Goal: Task Accomplishment & Management: Complete application form

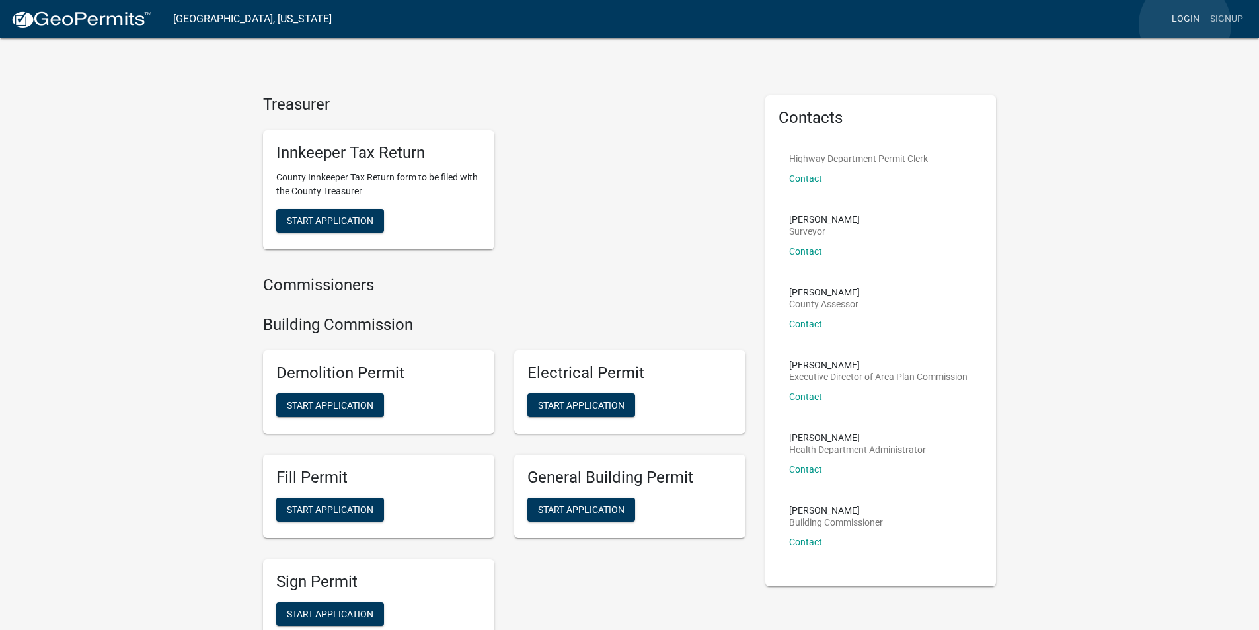
click at [1185, 24] on link "Login" at bounding box center [1186, 19] width 38 height 25
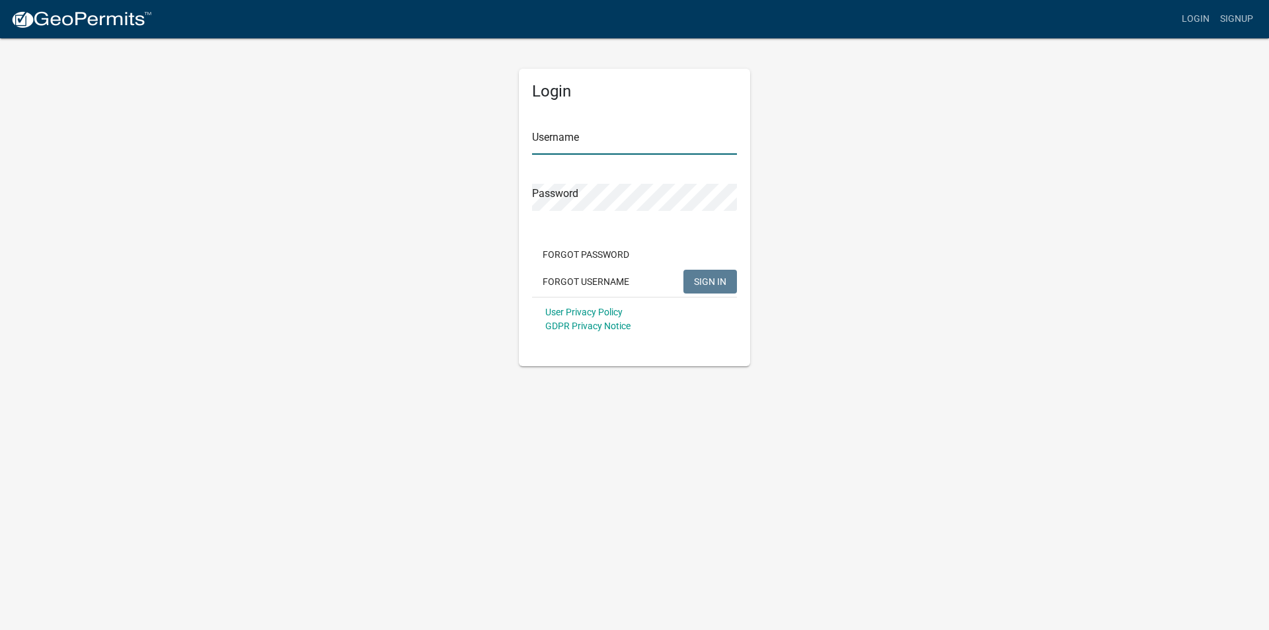
click at [559, 145] on input "Username" at bounding box center [634, 141] width 205 height 27
paste input "dscott"
type input "dscott"
click at [699, 278] on span "SIGN IN" at bounding box center [710, 281] width 32 height 11
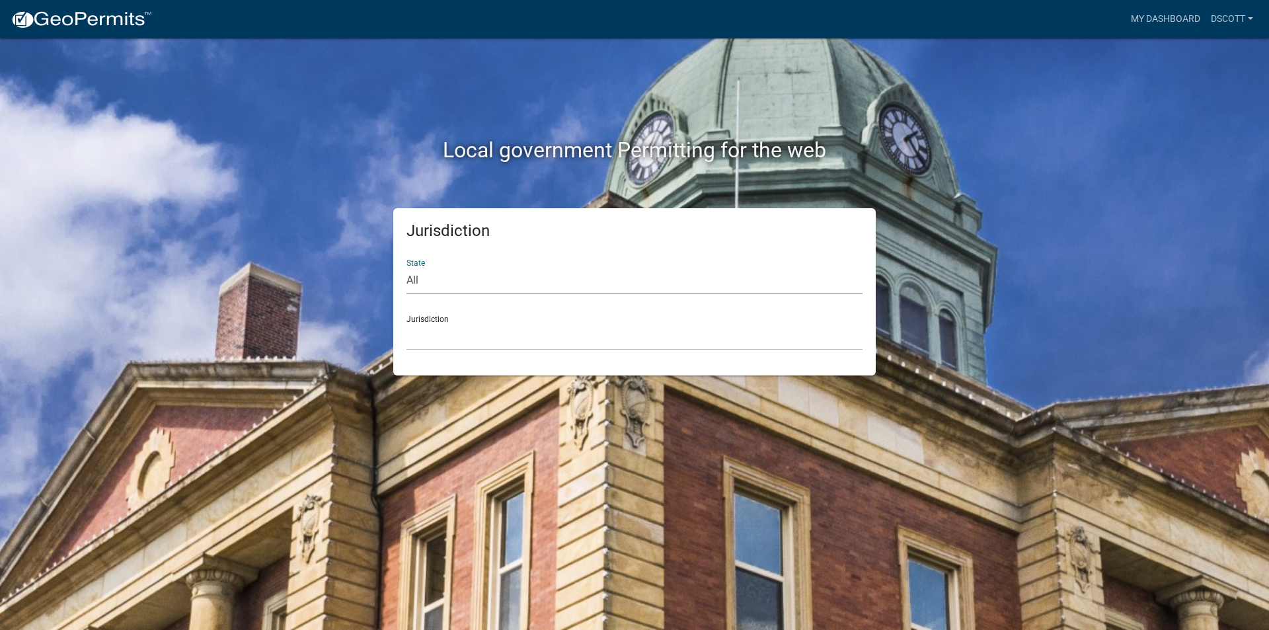
click at [470, 275] on select "All [US_STATE] [US_STATE] [US_STATE] [US_STATE] [US_STATE] [US_STATE] [US_STATE…" at bounding box center [634, 280] width 456 height 27
select select "[US_STATE]"
click at [406, 267] on select "All [US_STATE] [US_STATE] [US_STATE] [US_STATE] [US_STATE] [US_STATE] [US_STATE…" at bounding box center [634, 280] width 456 height 27
click at [472, 329] on select "City of [GEOGRAPHIC_DATA], [US_STATE] City of [GEOGRAPHIC_DATA], [US_STATE] Cit…" at bounding box center [634, 336] width 456 height 27
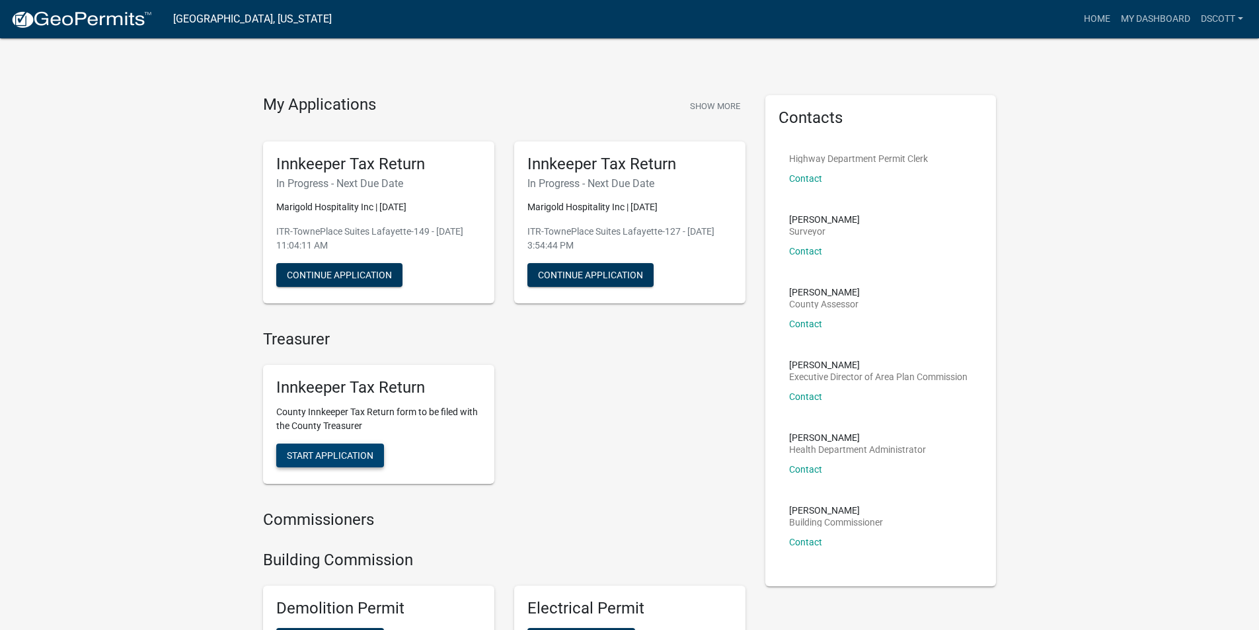
click at [330, 460] on span "Start Application" at bounding box center [330, 455] width 87 height 11
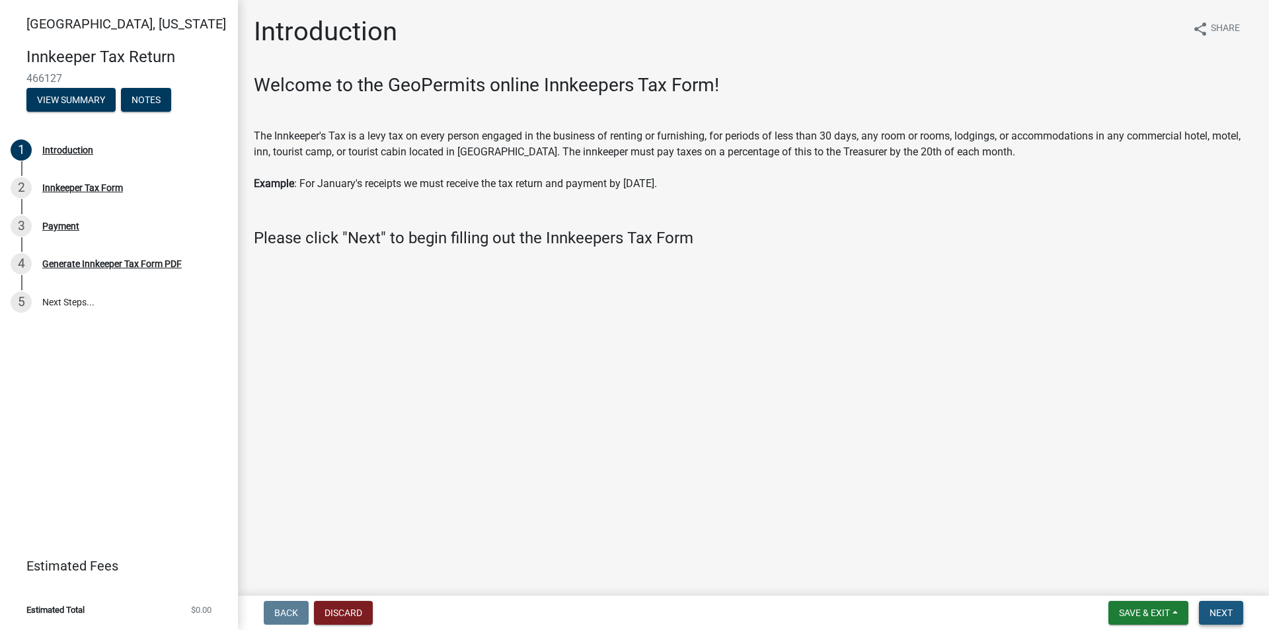
click at [1227, 616] on span "Next" at bounding box center [1221, 612] width 23 height 11
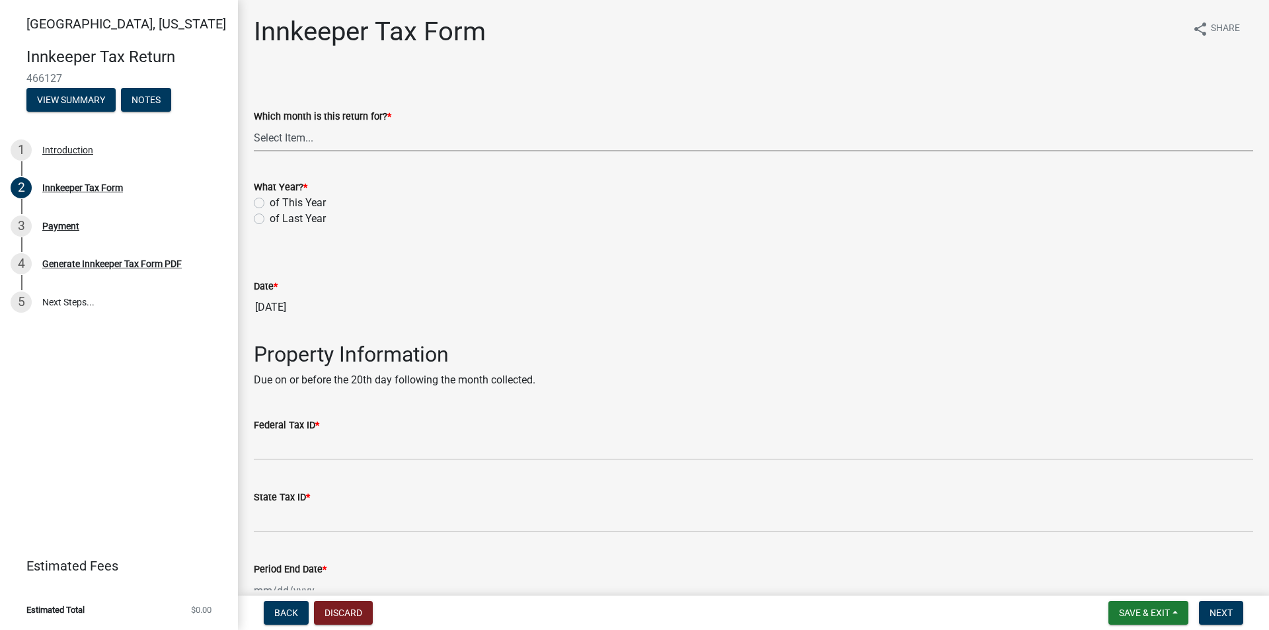
click at [323, 144] on select "Select Item... January February March April May June July August September Octo…" at bounding box center [753, 137] width 999 height 27
click at [254, 124] on select "Select Item... January February March April May June July August September Octo…" at bounding box center [753, 137] width 999 height 27
select select "3682557b-11f2-4064-b923-757c2ab608b9"
click at [270, 203] on label "of This Year" at bounding box center [298, 203] width 56 height 16
click at [270, 203] on input "of This Year" at bounding box center [274, 199] width 9 height 9
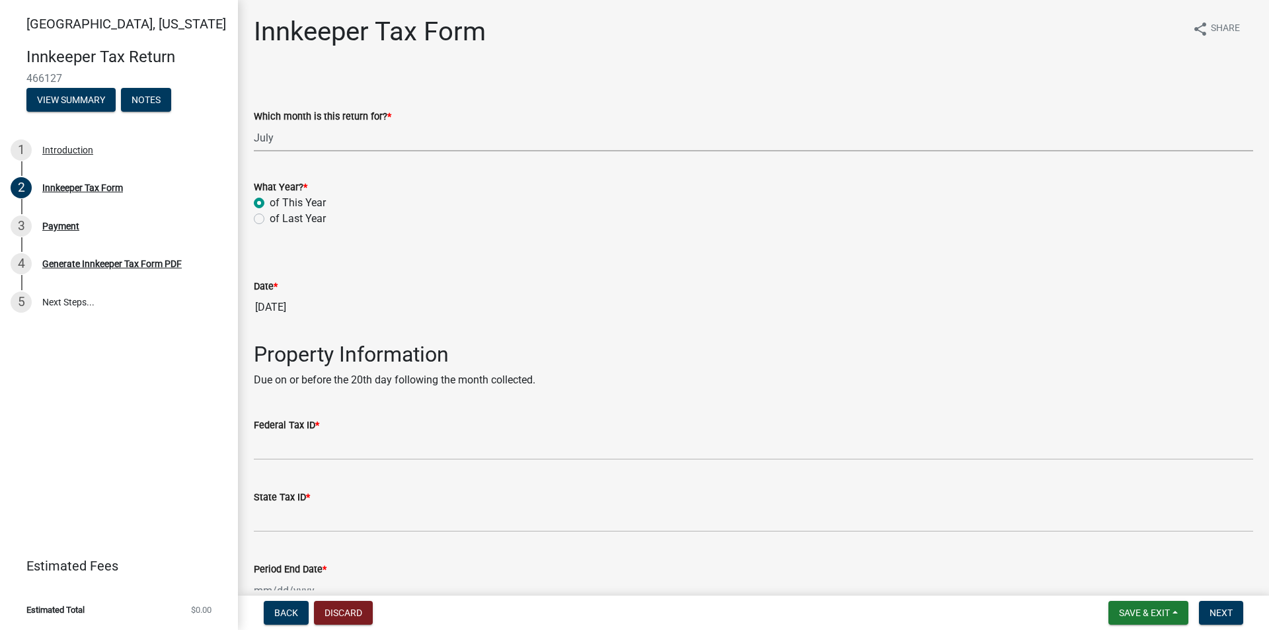
radio input "true"
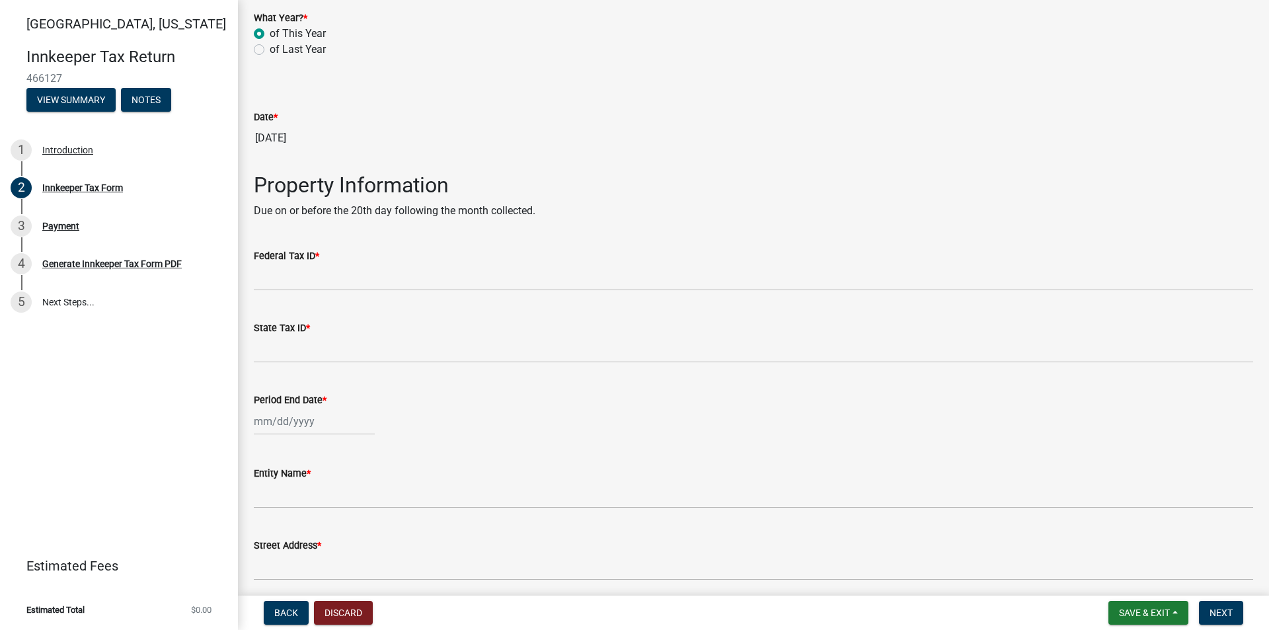
scroll to position [198, 0]
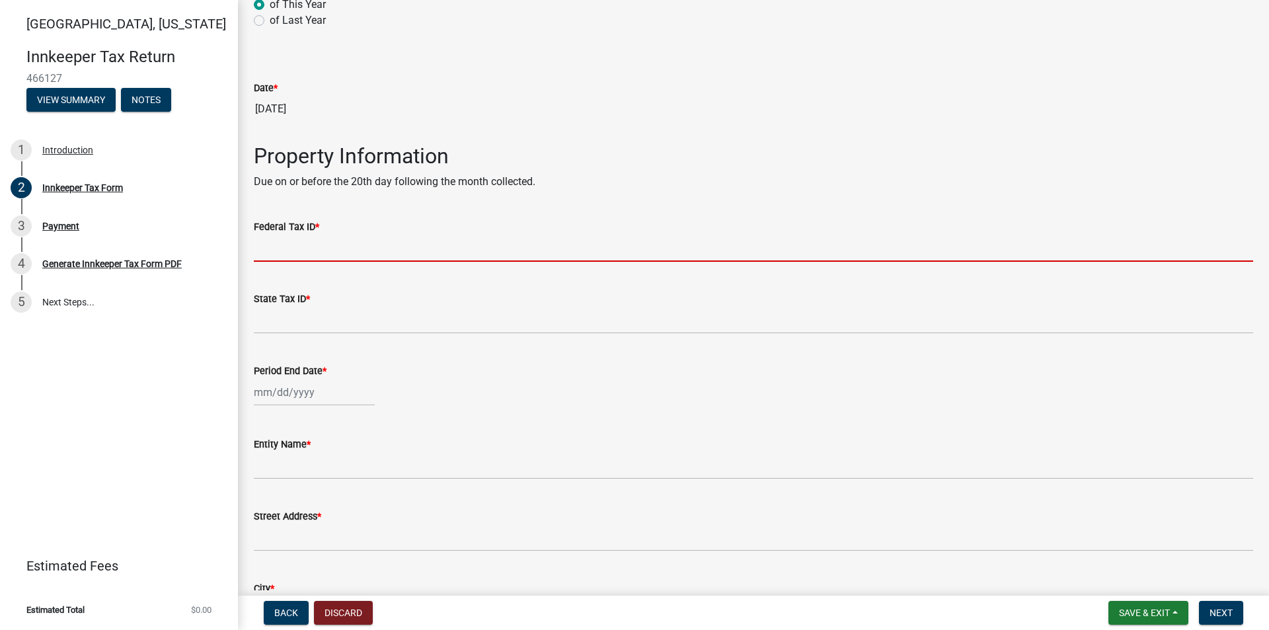
click at [334, 251] on input "Federal Tax ID *" at bounding box center [753, 248] width 999 height 27
click at [327, 244] on input "Federal Tax ID *" at bounding box center [753, 248] width 999 height 27
paste input "[US_EMPLOYER_IDENTIFICATION_NUMBER]"
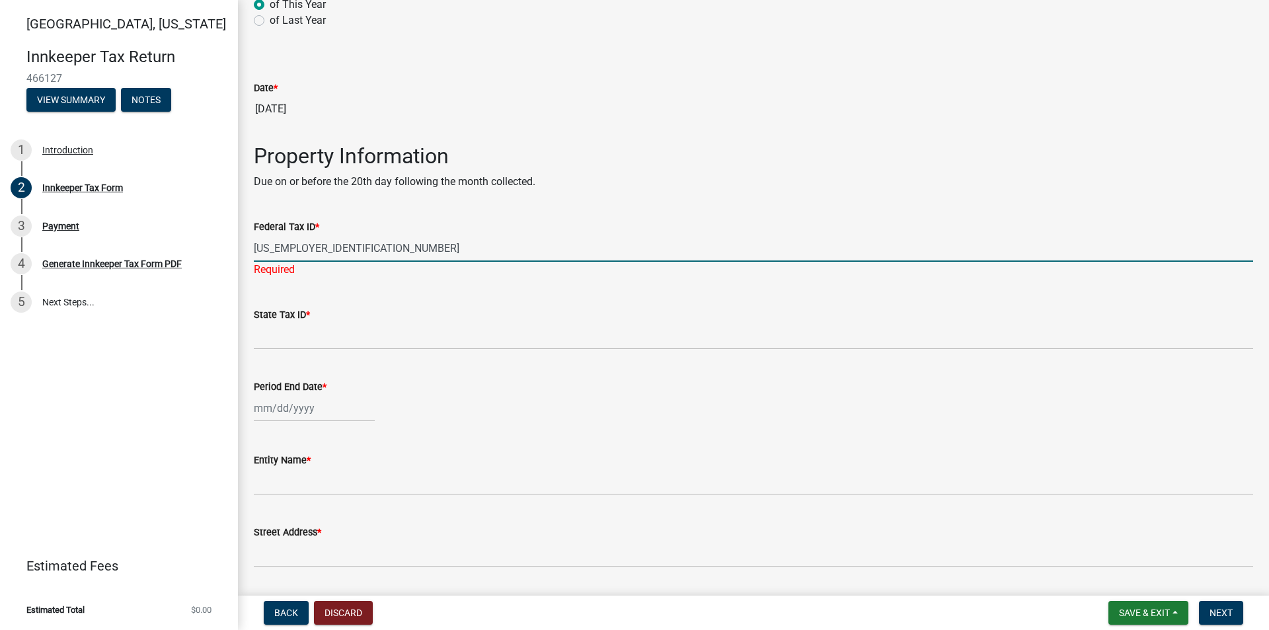
type input "[US_EMPLOYER_IDENTIFICATION_NUMBER]"
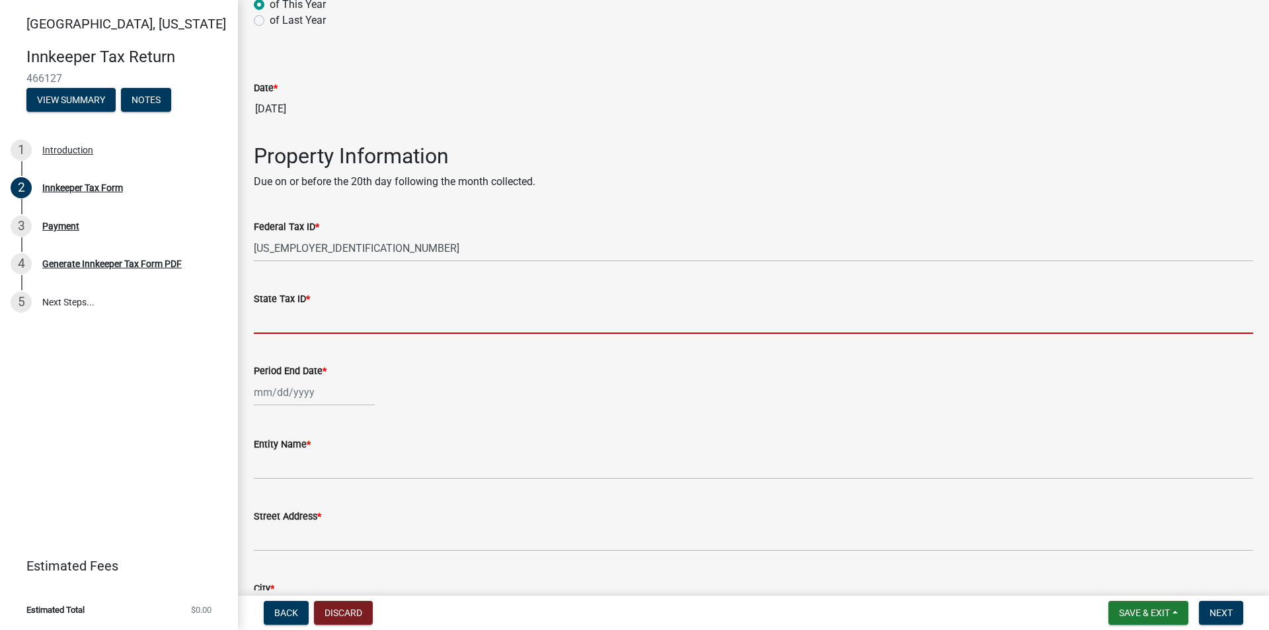
click at [324, 324] on input "State Tax ID *" at bounding box center [753, 320] width 999 height 27
paste input "8000541044"
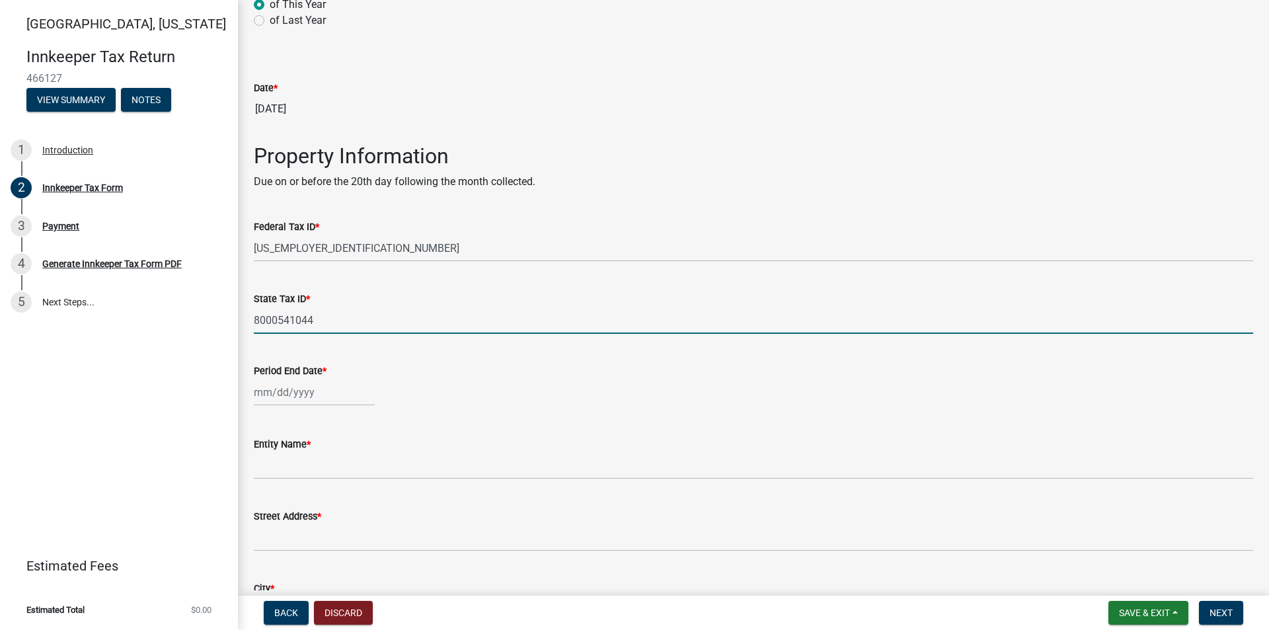
type input "8000541044"
click at [309, 385] on div at bounding box center [314, 392] width 121 height 27
select select "8"
select select "2025"
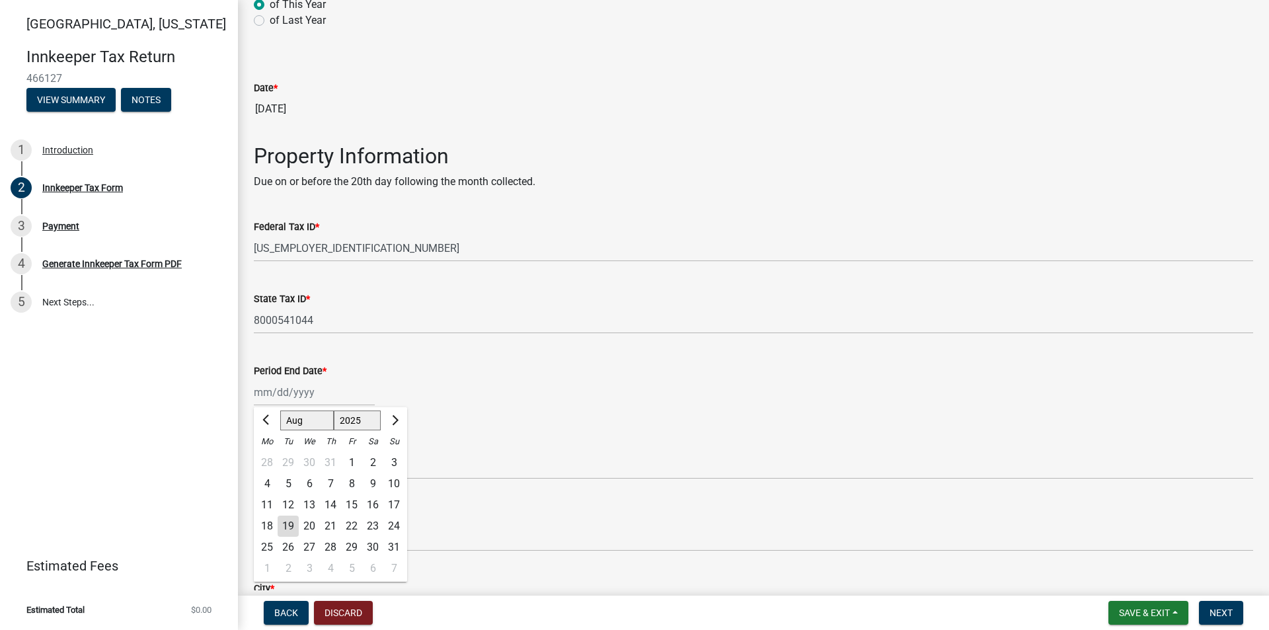
click at [288, 522] on div "19" at bounding box center [288, 526] width 21 height 21
type input "[DATE]"
click at [319, 385] on div "[DATE]" at bounding box center [314, 392] width 121 height 27
select select "8"
select select "2025"
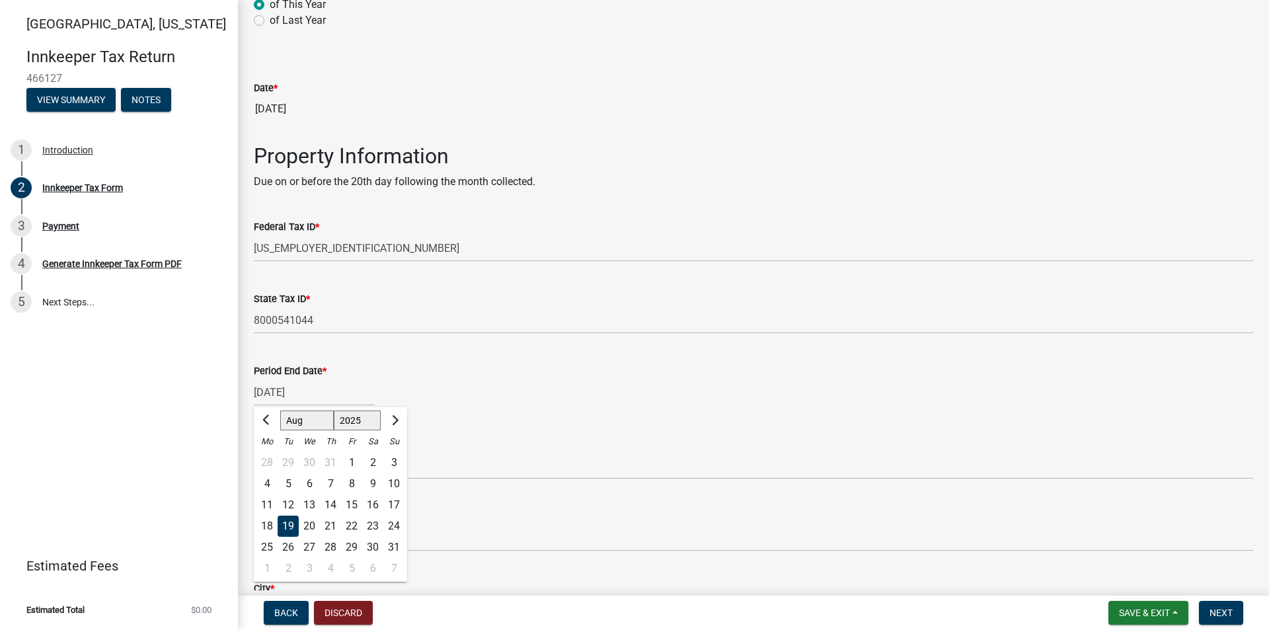
click at [334, 469] on div "31" at bounding box center [330, 462] width 21 height 21
type input "[DATE]"
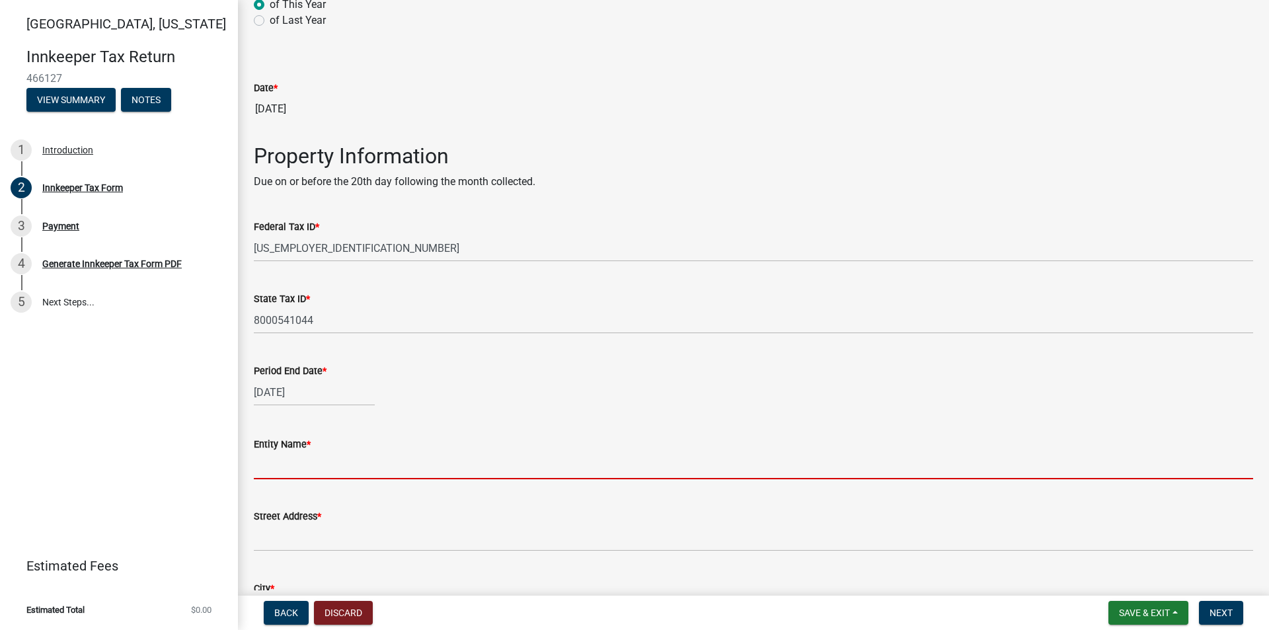
click at [327, 469] on input "Entity Name *" at bounding box center [753, 465] width 999 height 27
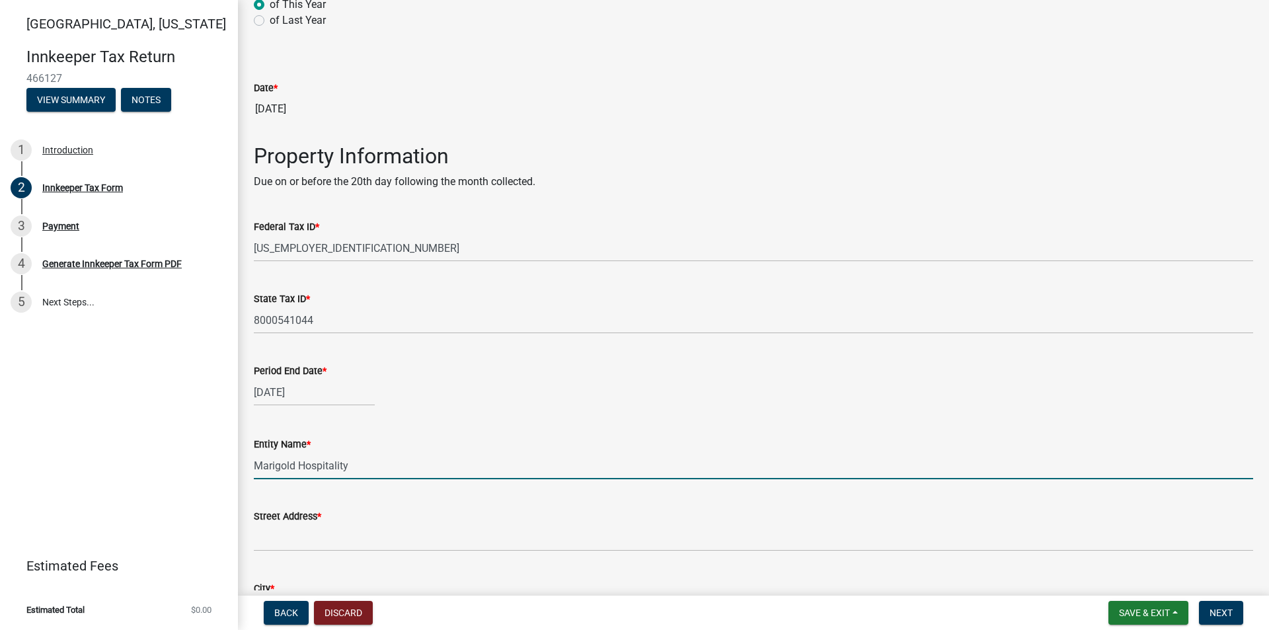
type input "Marigold Hospitality"
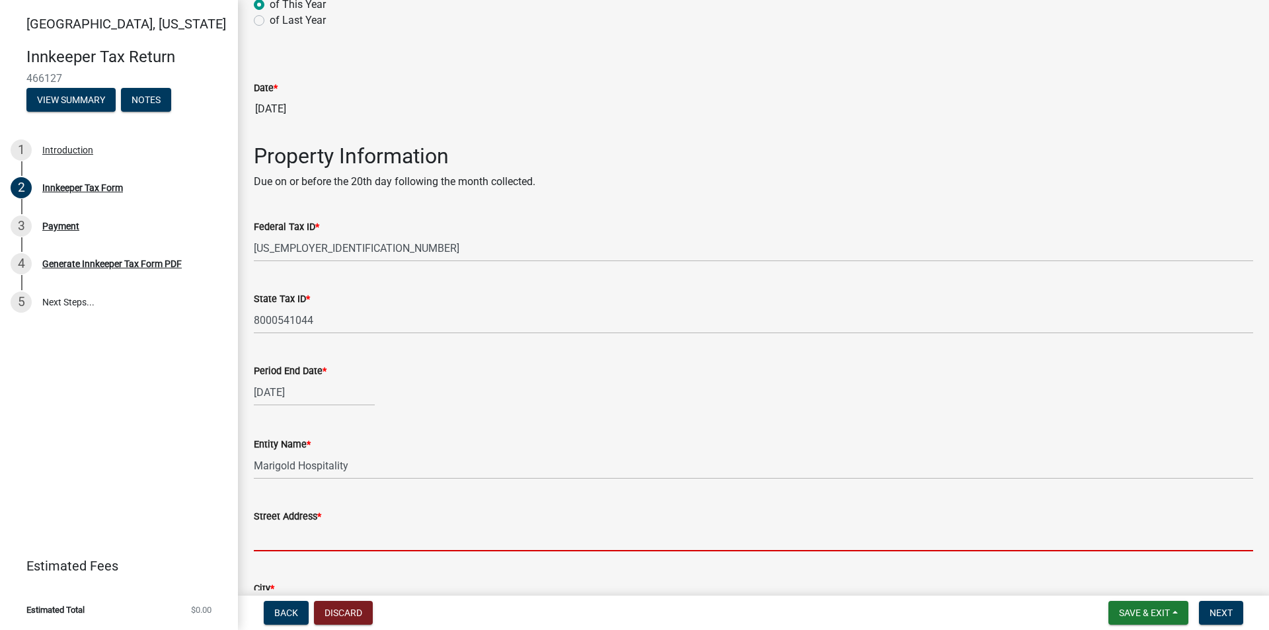
click at [334, 548] on input "Street Address *" at bounding box center [753, 537] width 999 height 27
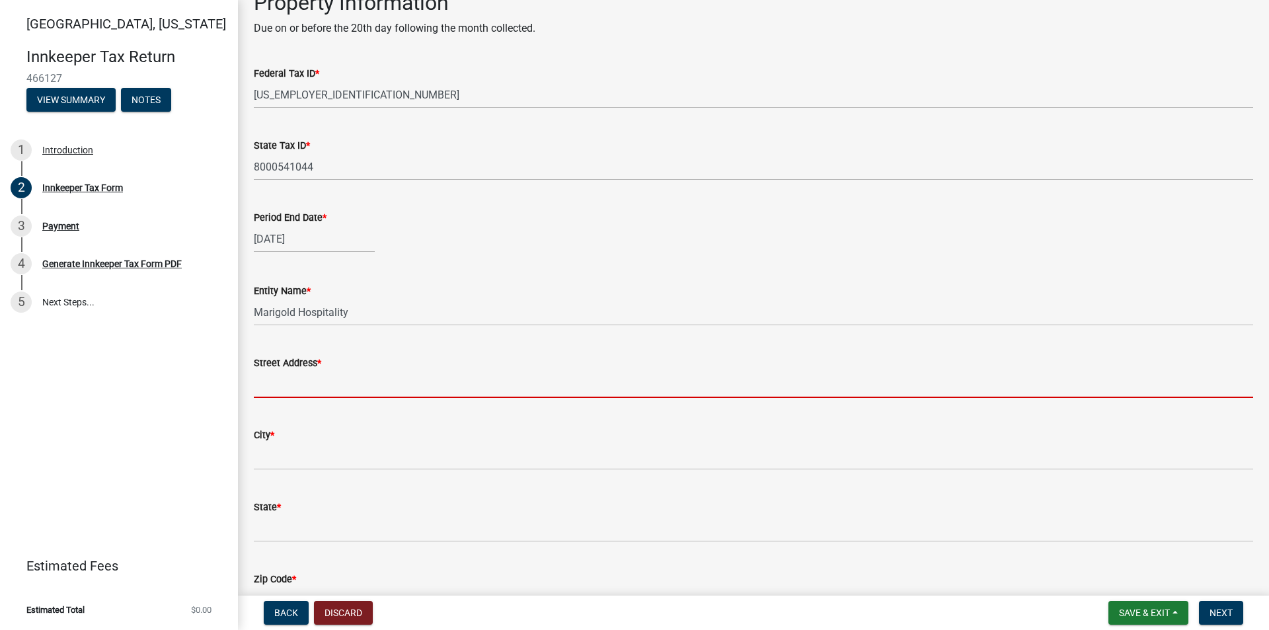
scroll to position [397, 0]
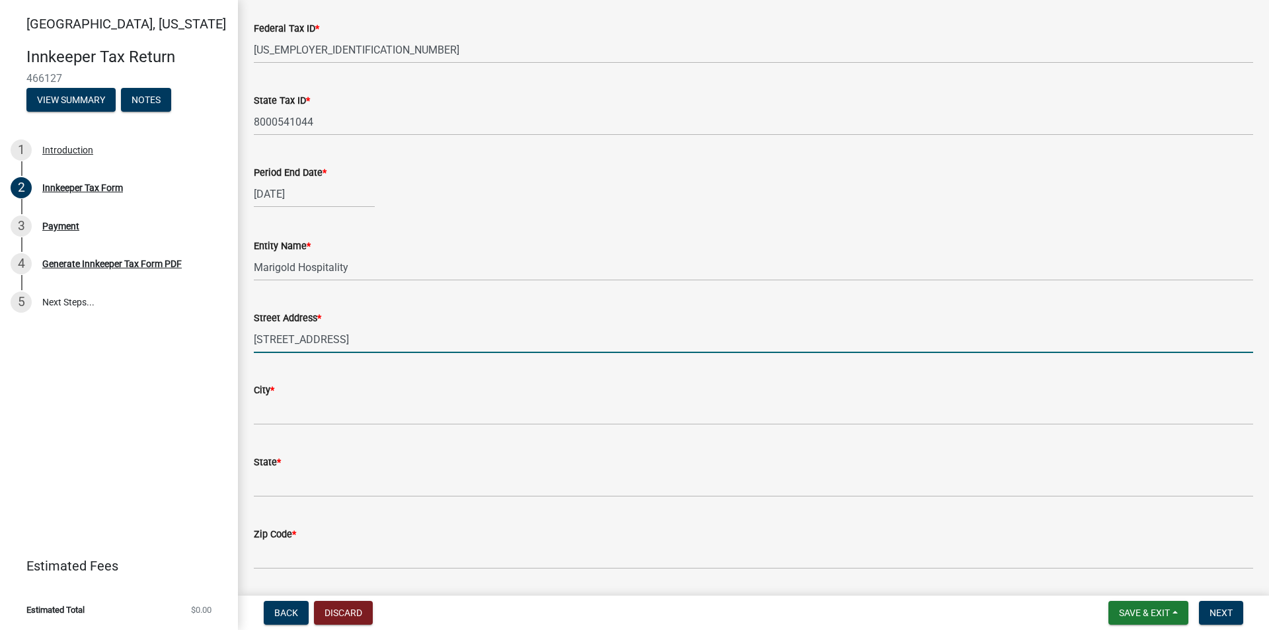
type input "[STREET_ADDRESS]"
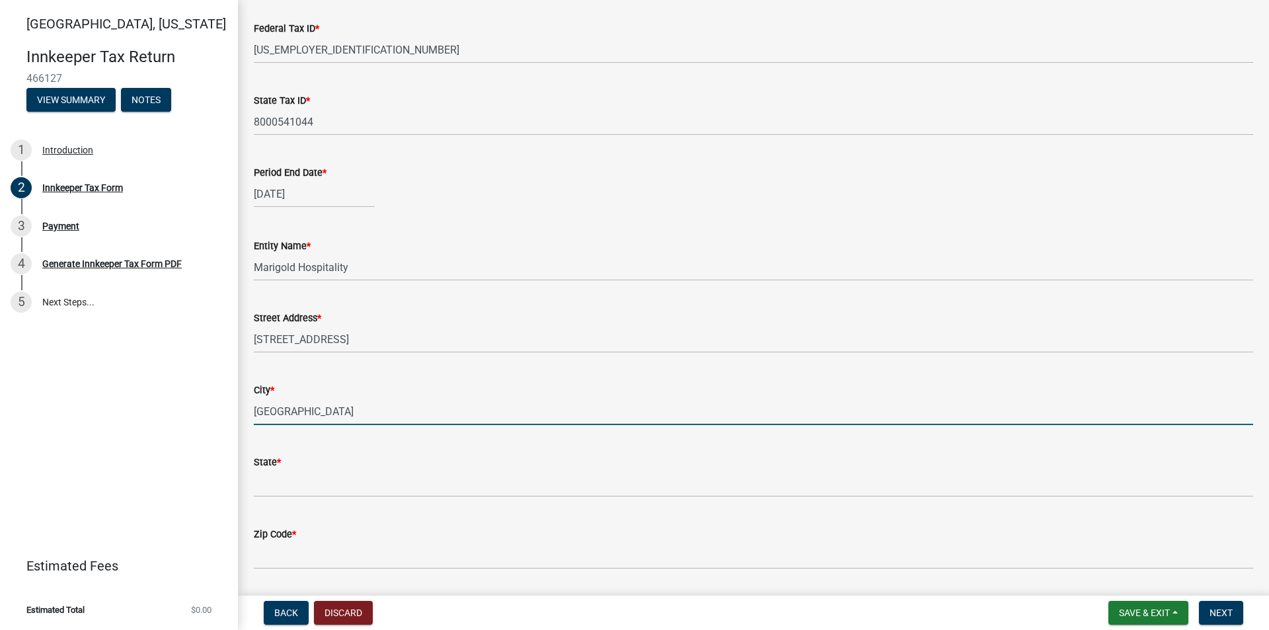
type input "[GEOGRAPHIC_DATA]"
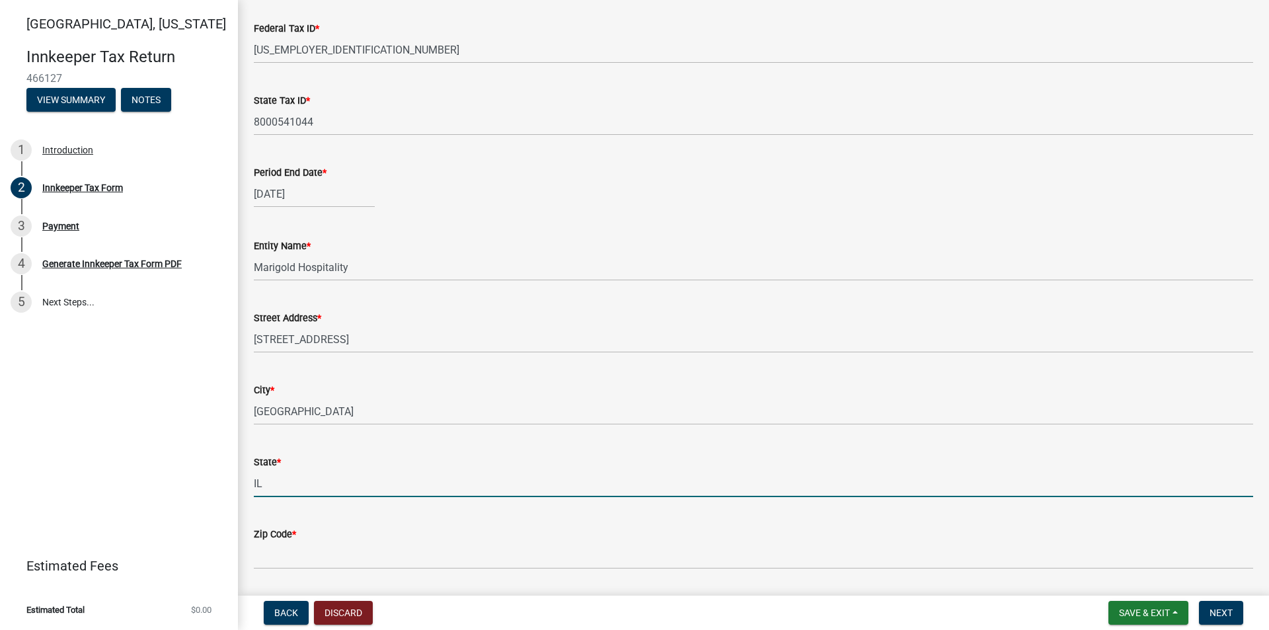
type input "IL"
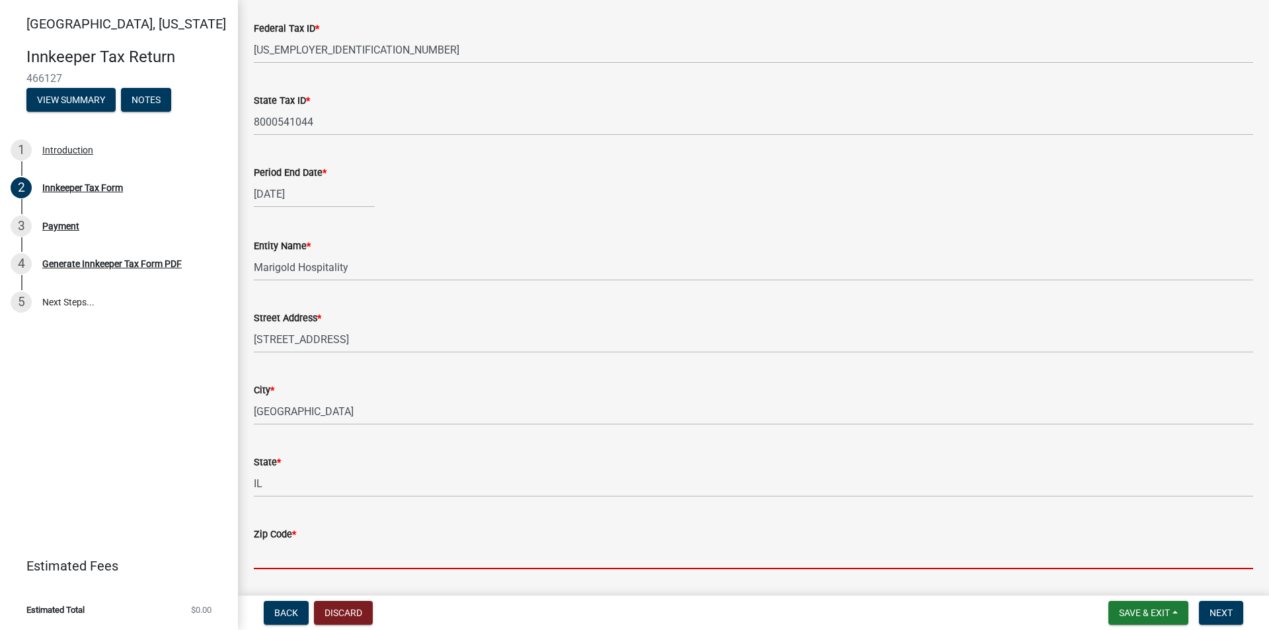
scroll to position [463, 0]
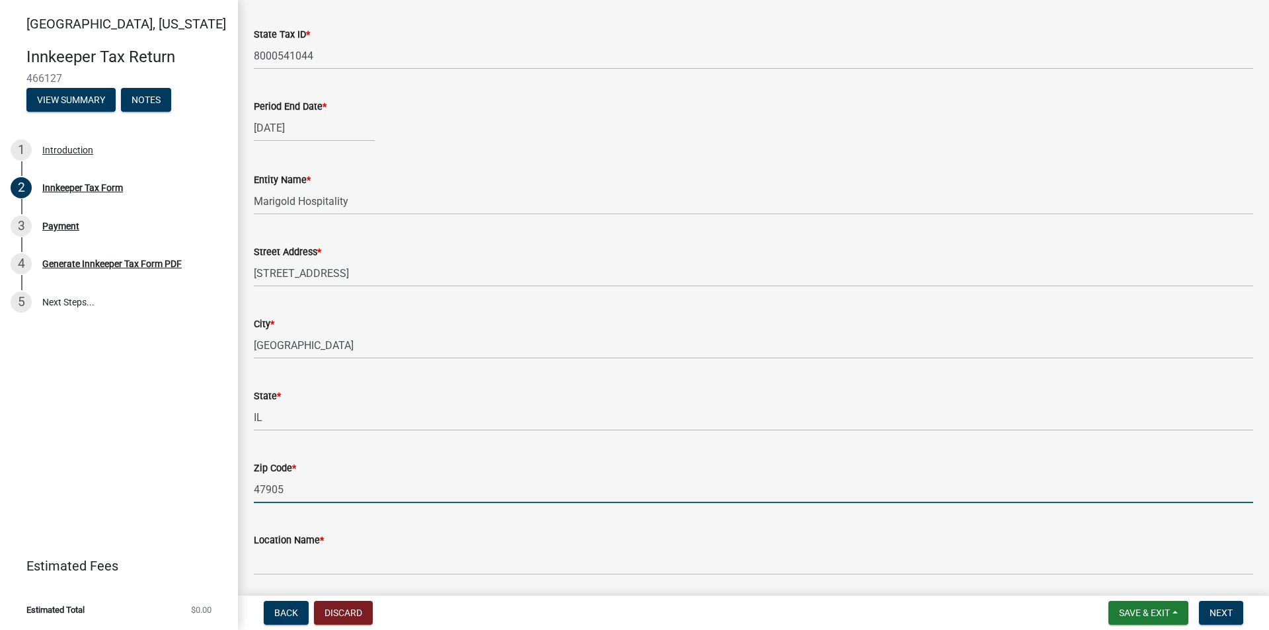
type input "47905"
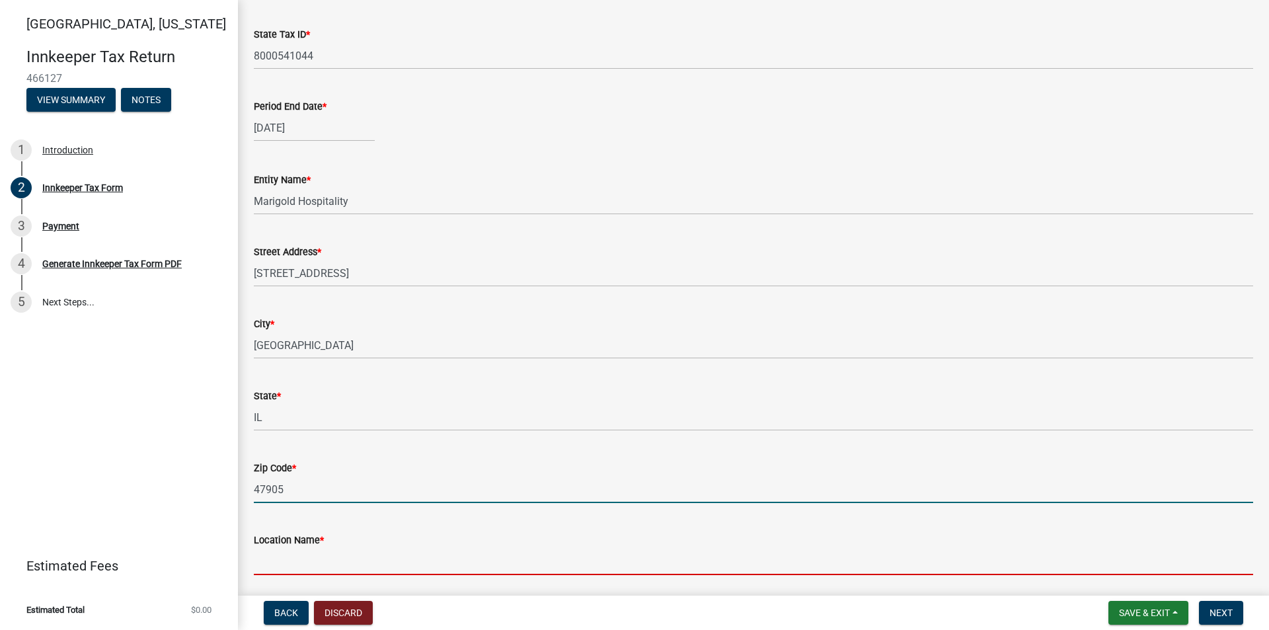
click at [349, 553] on input "Location Name *" at bounding box center [753, 561] width 999 height 27
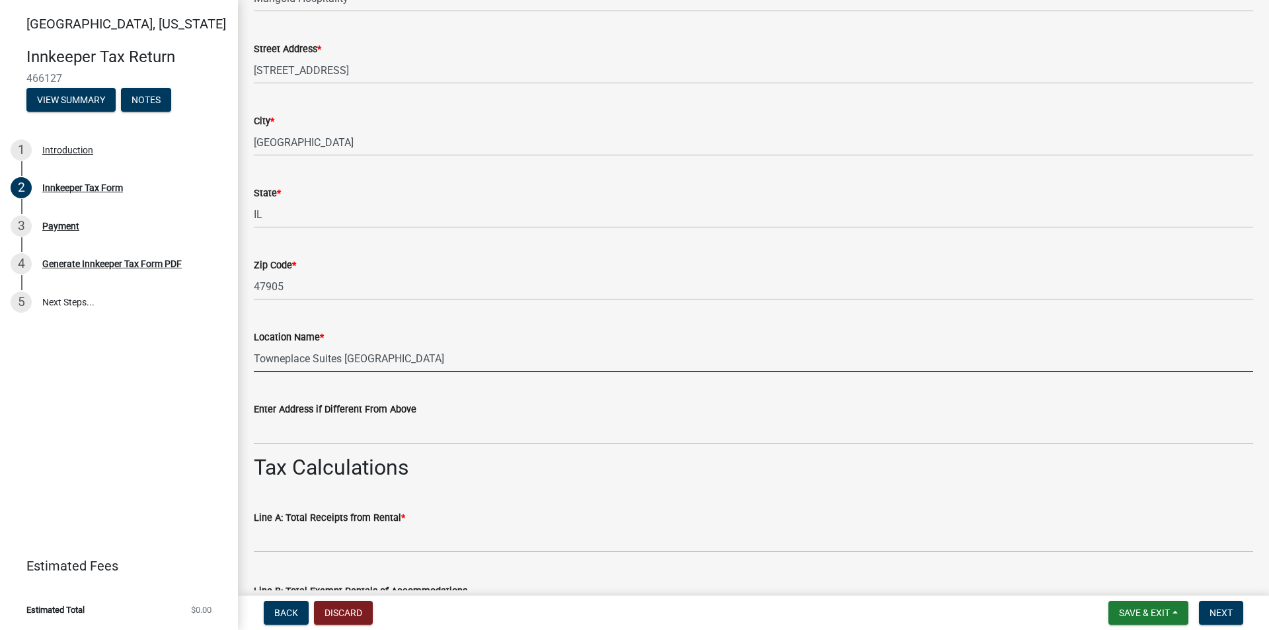
scroll to position [727, 0]
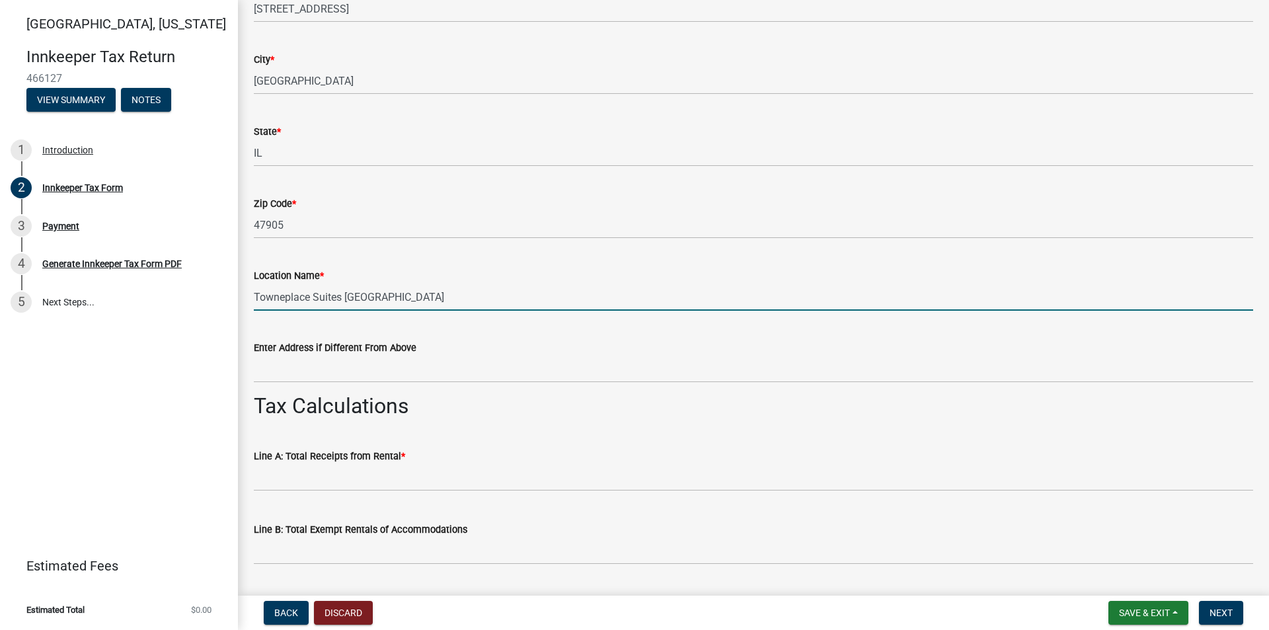
type input "Towneplace Suites [GEOGRAPHIC_DATA]"
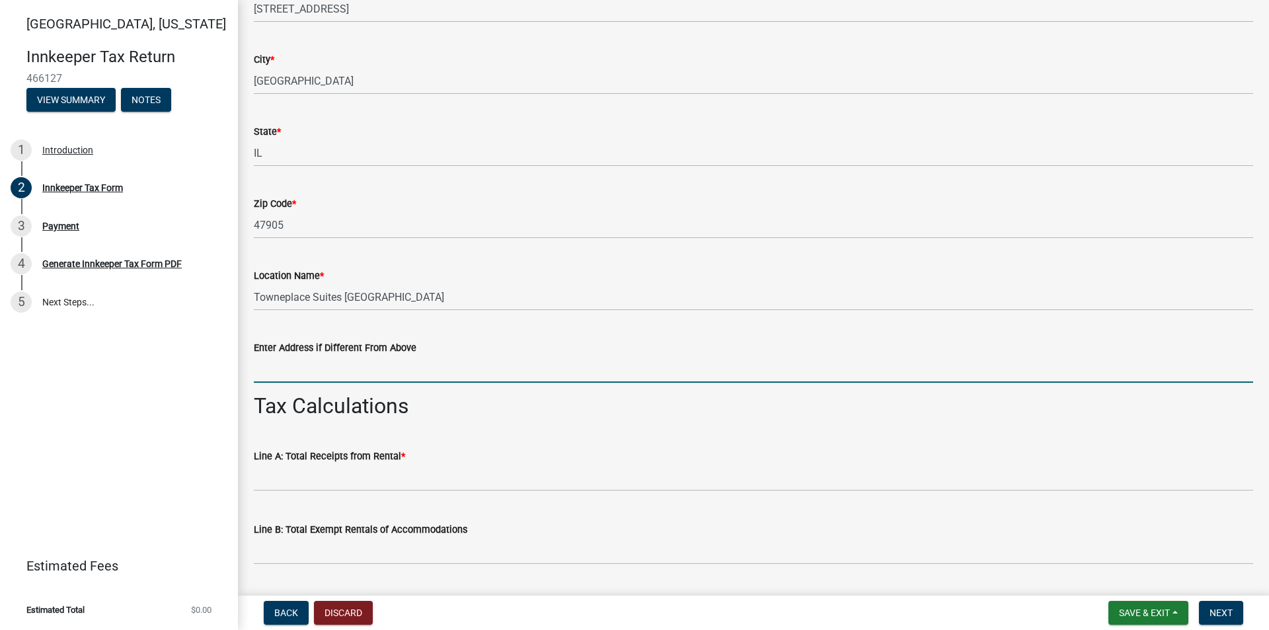
click at [362, 367] on input "Enter Address if Different From Above" at bounding box center [753, 369] width 999 height 27
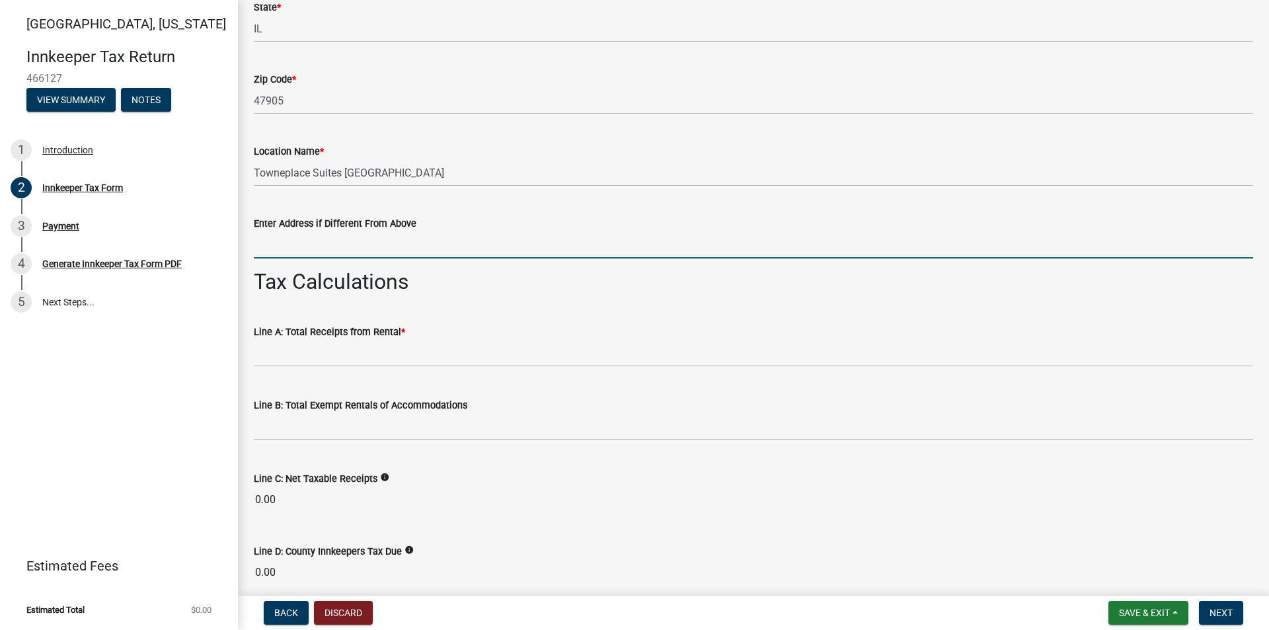
scroll to position [859, 0]
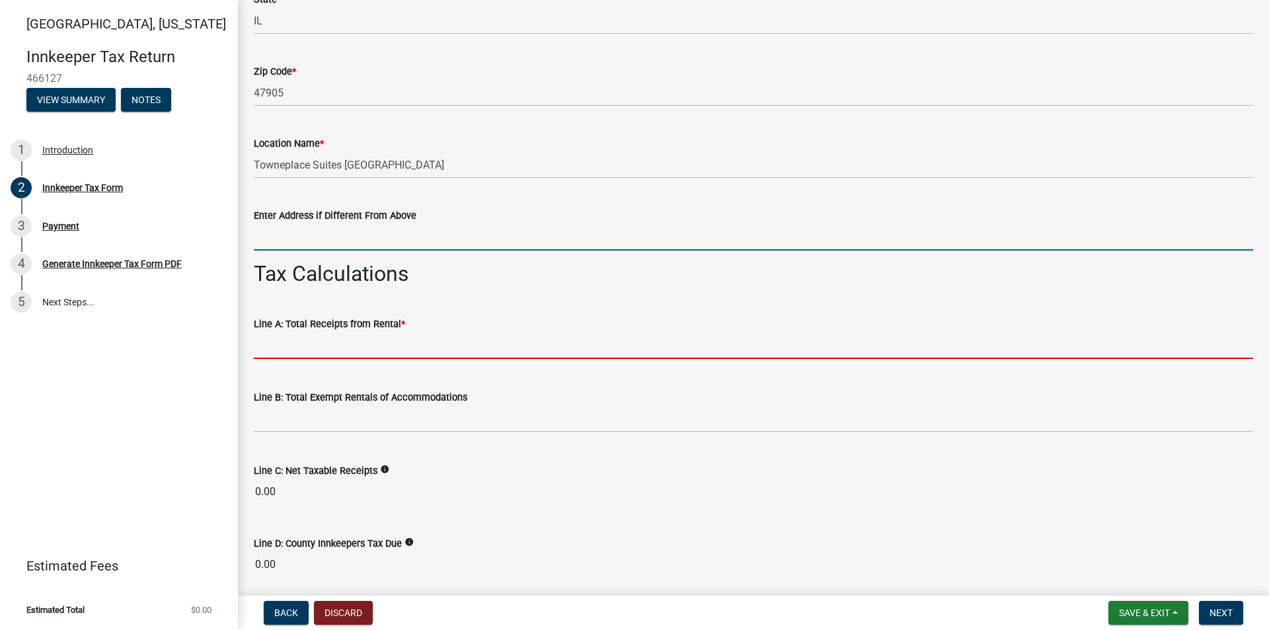
click at [374, 346] on input "text" at bounding box center [753, 345] width 999 height 27
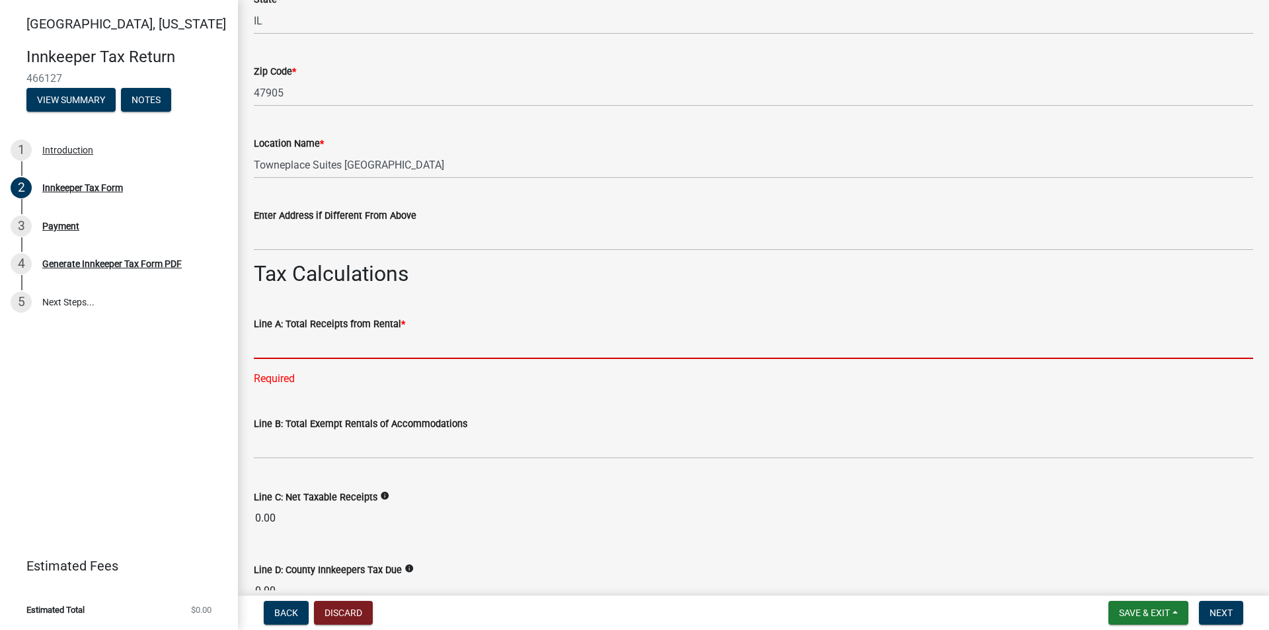
click at [358, 355] on input "text" at bounding box center [753, 345] width 999 height 27
paste input "$135,781.00"
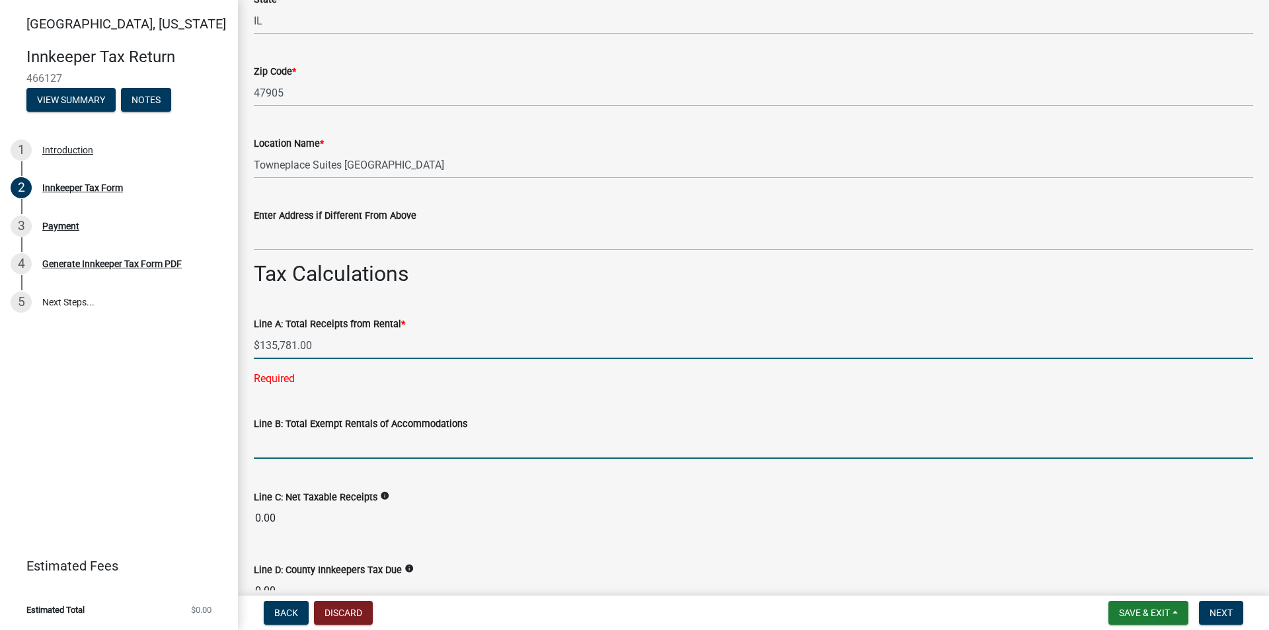
type input "135781.00"
click at [334, 446] on wm-data-entity-input-list "Which month is this return for? * Select Item... January February March April M…" at bounding box center [753, 496] width 999 height 2563
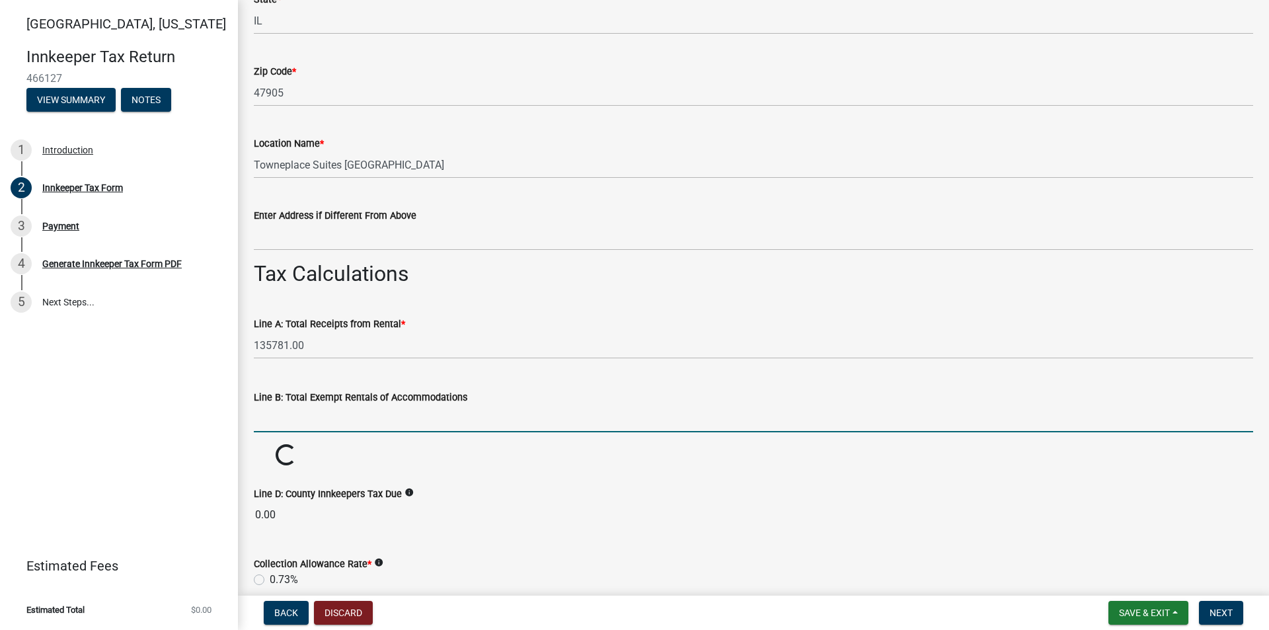
click at [364, 421] on input "text" at bounding box center [753, 418] width 999 height 27
paste input "$38,696.40"
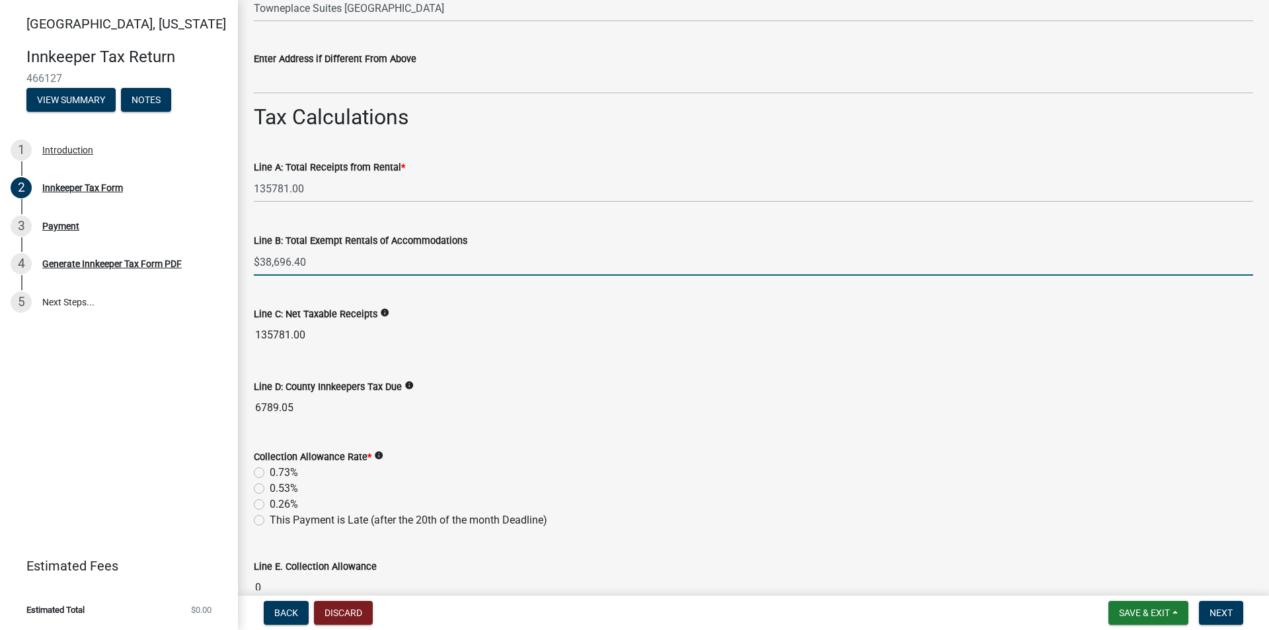
scroll to position [1058, 0]
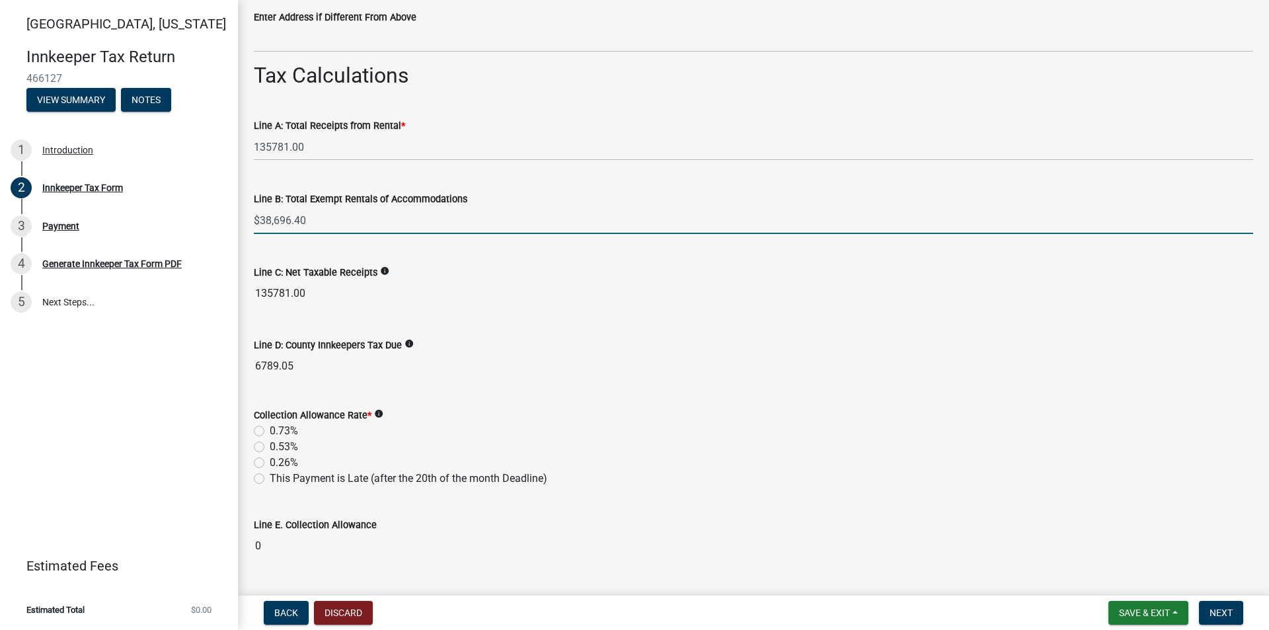
type input "38696.40"
click at [383, 374] on wm-data-entity-input-list "Which month is this return for? * Select Item... January February March April M…" at bounding box center [753, 285] width 999 height 2537
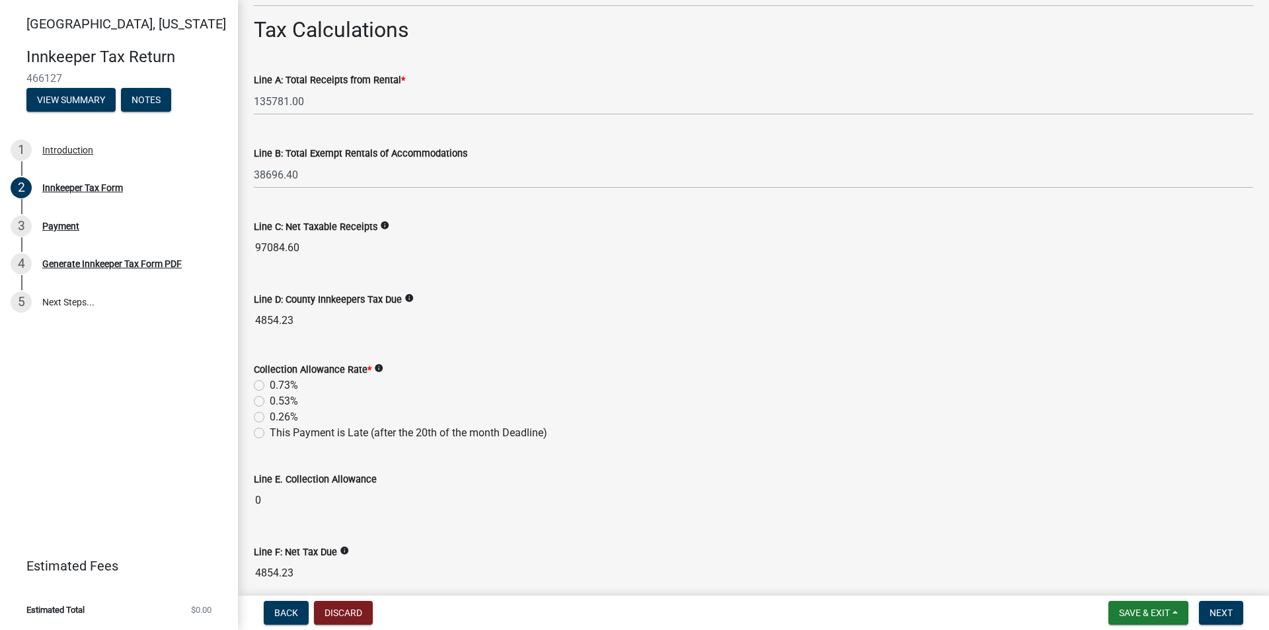
scroll to position [1124, 0]
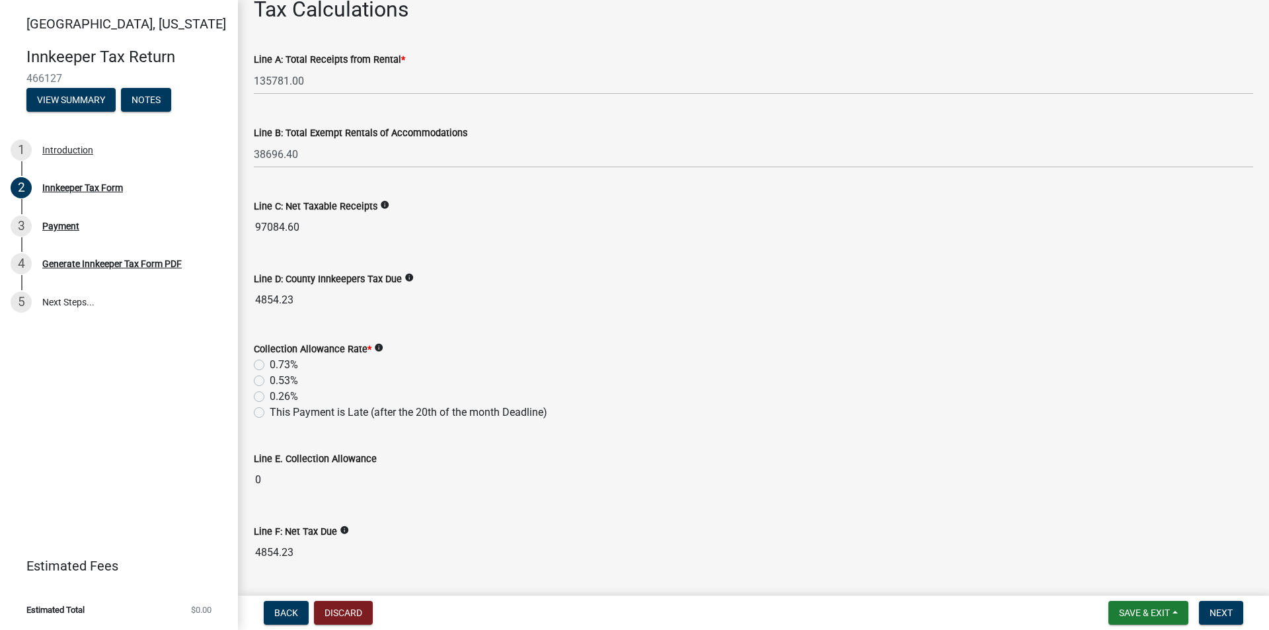
click at [270, 377] on label "0.53%" at bounding box center [284, 381] width 28 height 16
click at [270, 377] on input "0.53%" at bounding box center [274, 377] width 9 height 9
radio input "true"
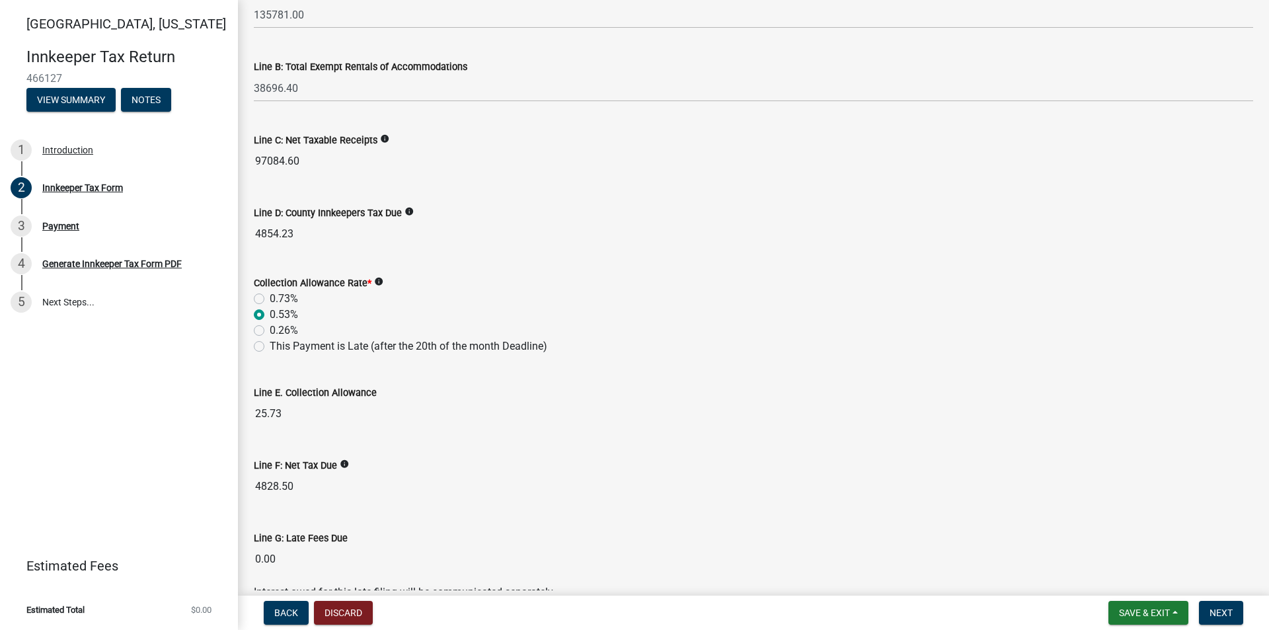
click at [379, 284] on icon "info" at bounding box center [378, 281] width 9 height 9
click at [373, 302] on div "0.73%" at bounding box center [753, 299] width 999 height 16
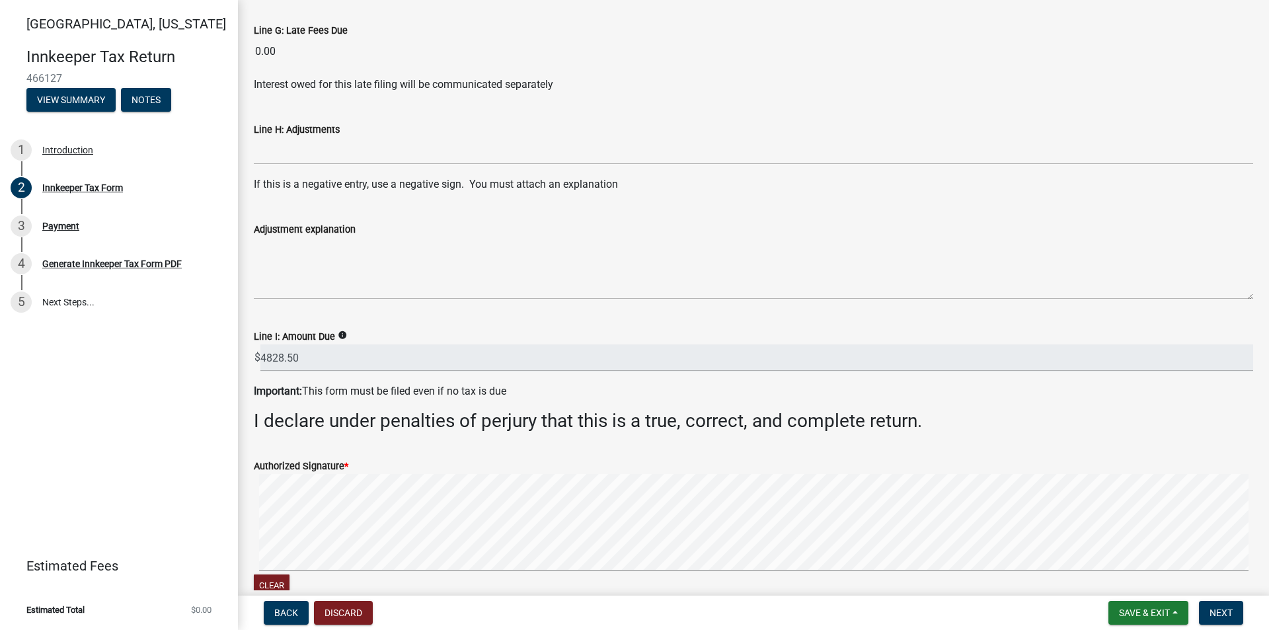
scroll to position [1785, 0]
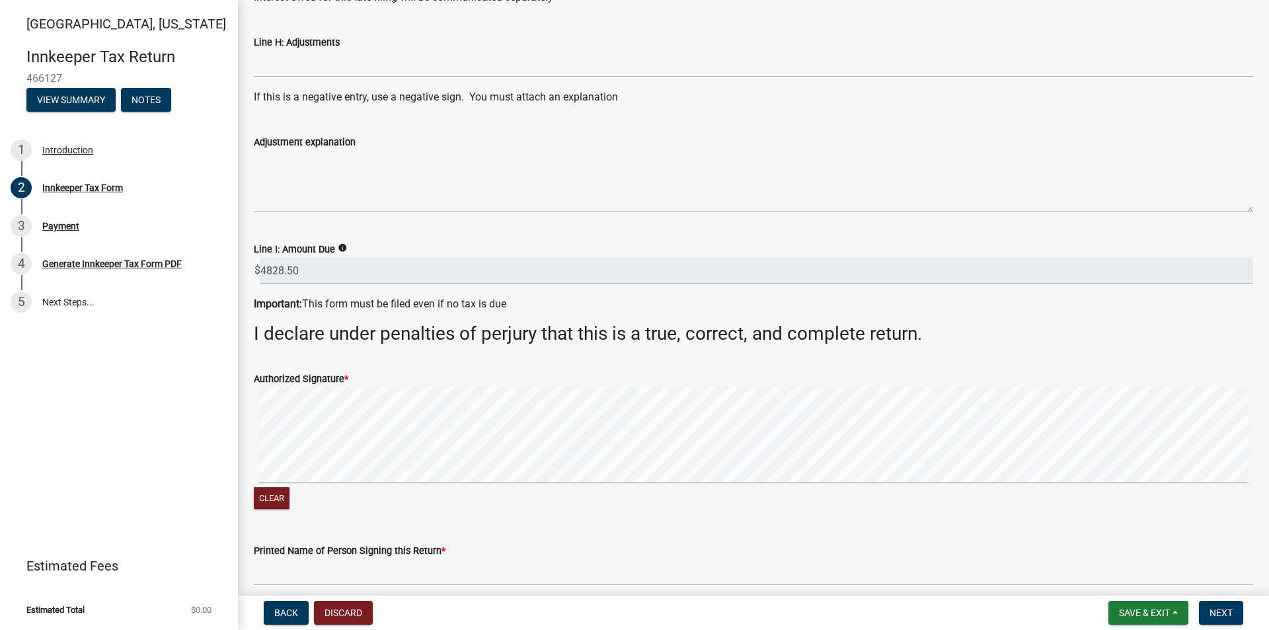
click at [374, 410] on signature-pad at bounding box center [753, 437] width 999 height 100
click at [1214, 607] on span "Next" at bounding box center [1221, 612] width 23 height 11
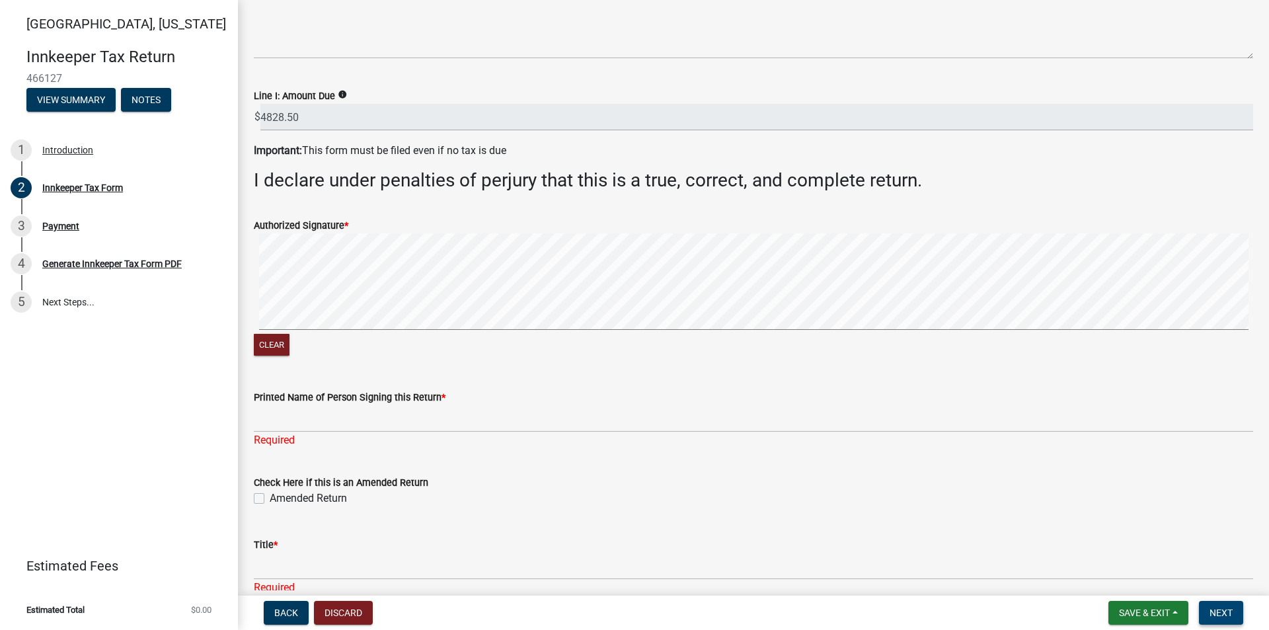
scroll to position [2115, 0]
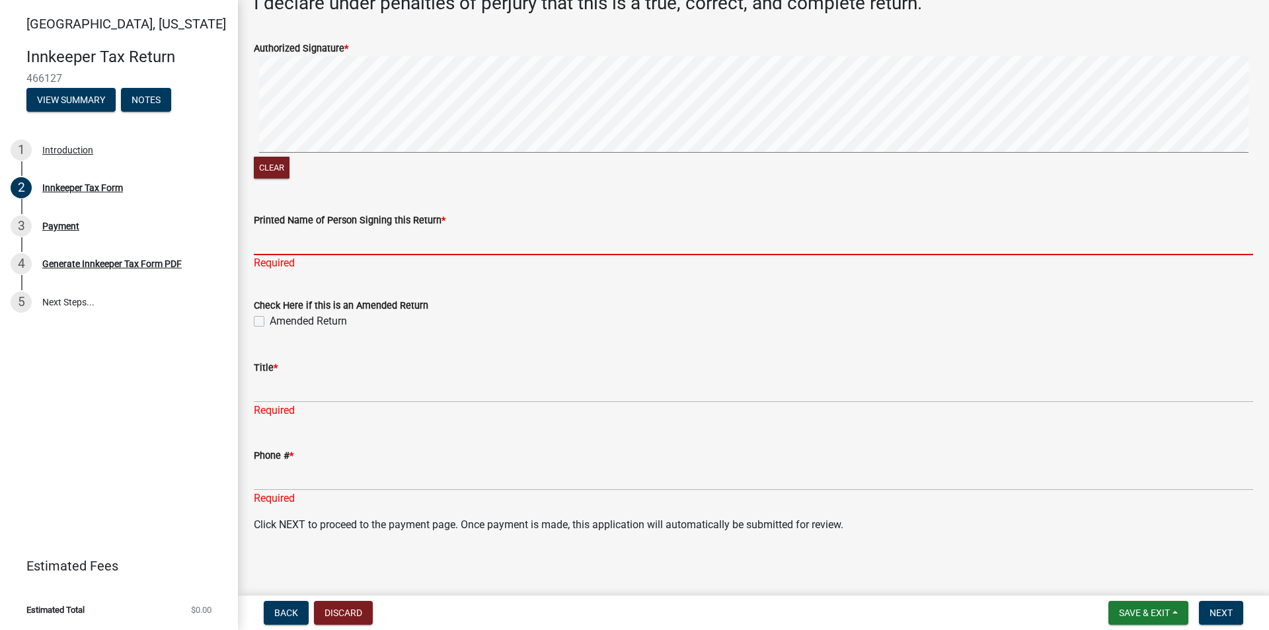
click at [321, 243] on input "Printed Name of Person Signing this Return *" at bounding box center [753, 241] width 999 height 27
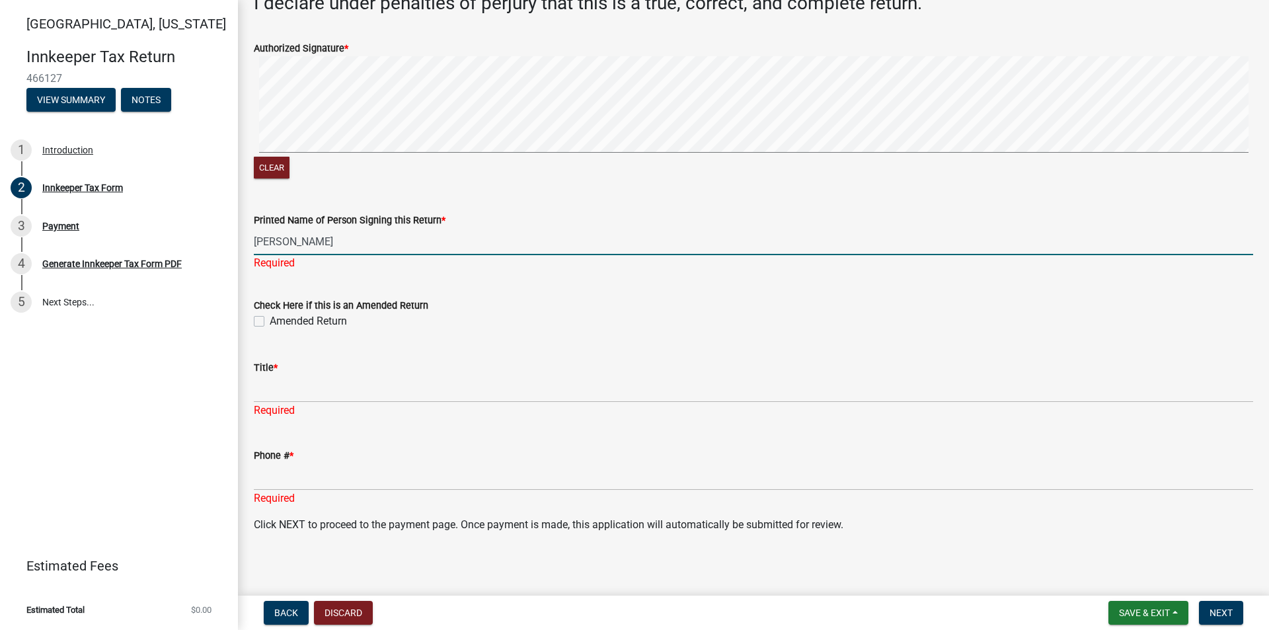
type input "[PERSON_NAME]"
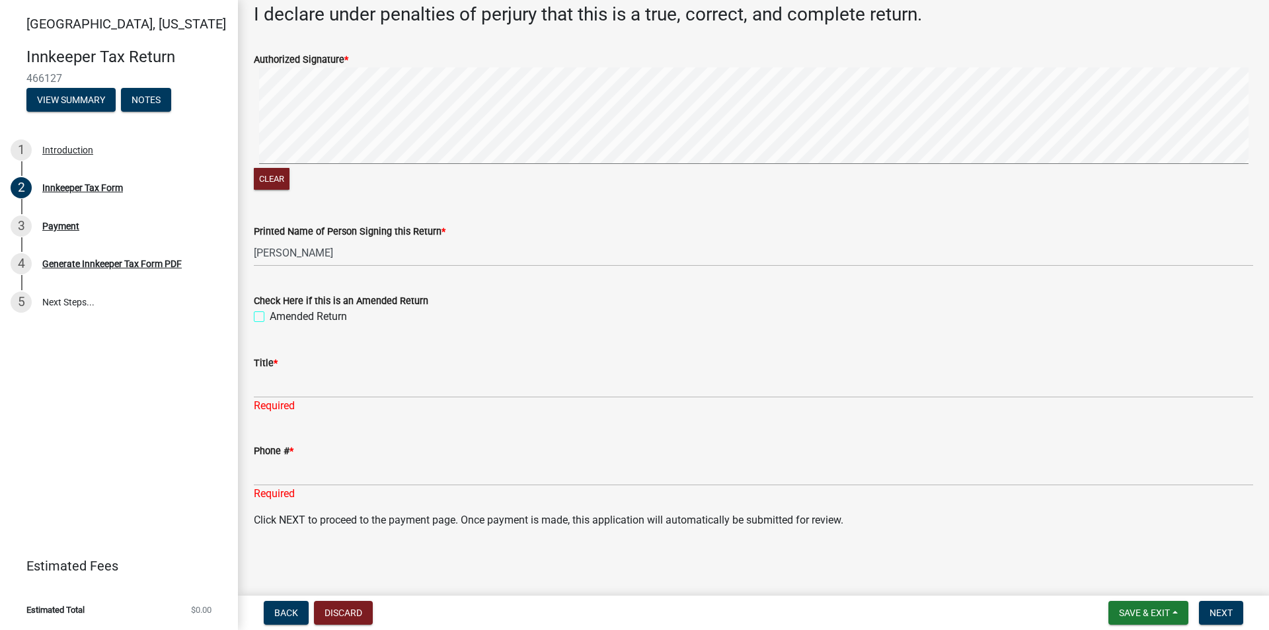
scroll to position [2104, 0]
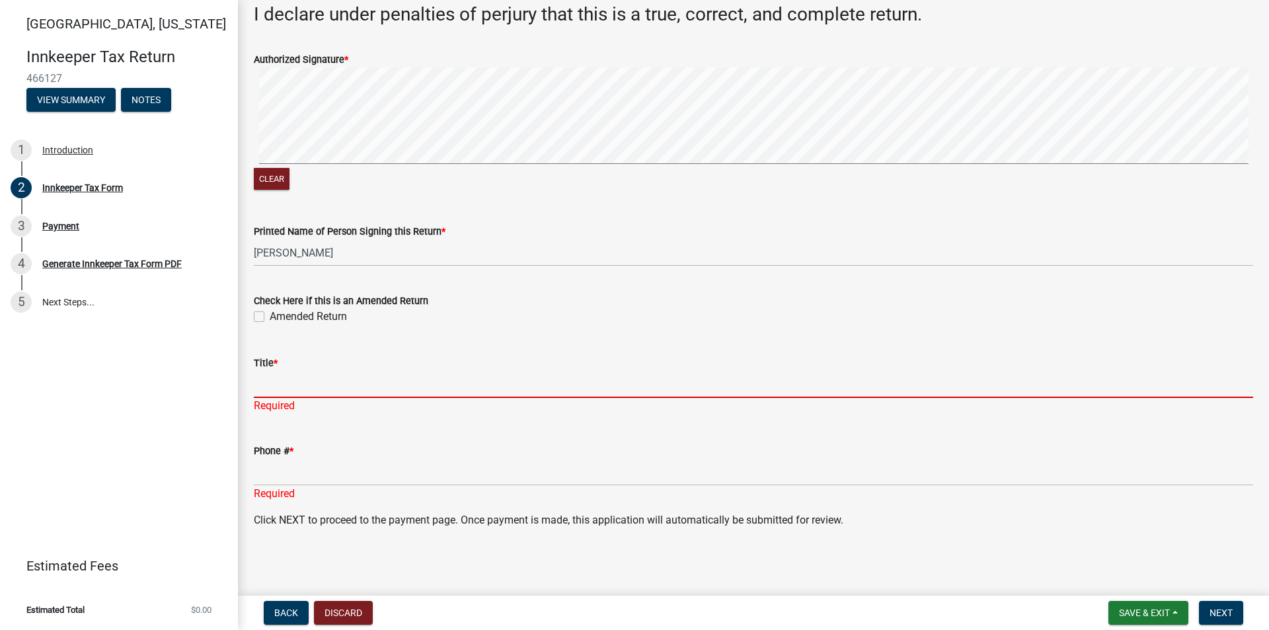
click at [281, 393] on input "Title *" at bounding box center [753, 384] width 999 height 27
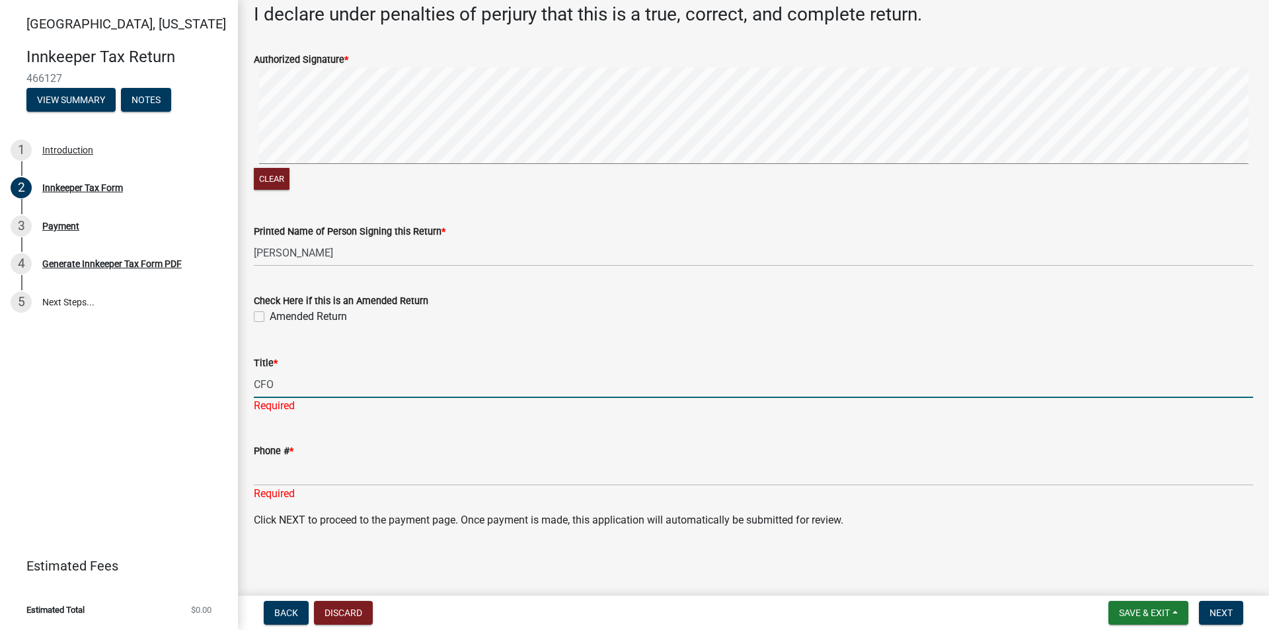
type input "CFO"
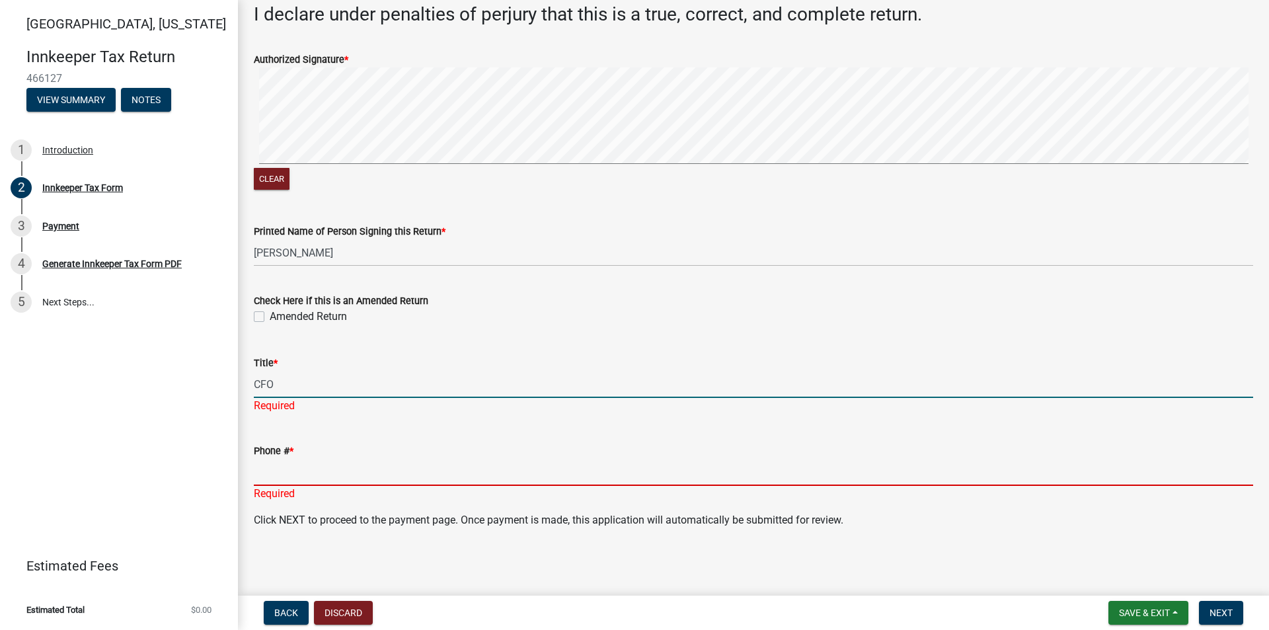
click at [313, 479] on input "Phone # *" at bounding box center [753, 472] width 999 height 27
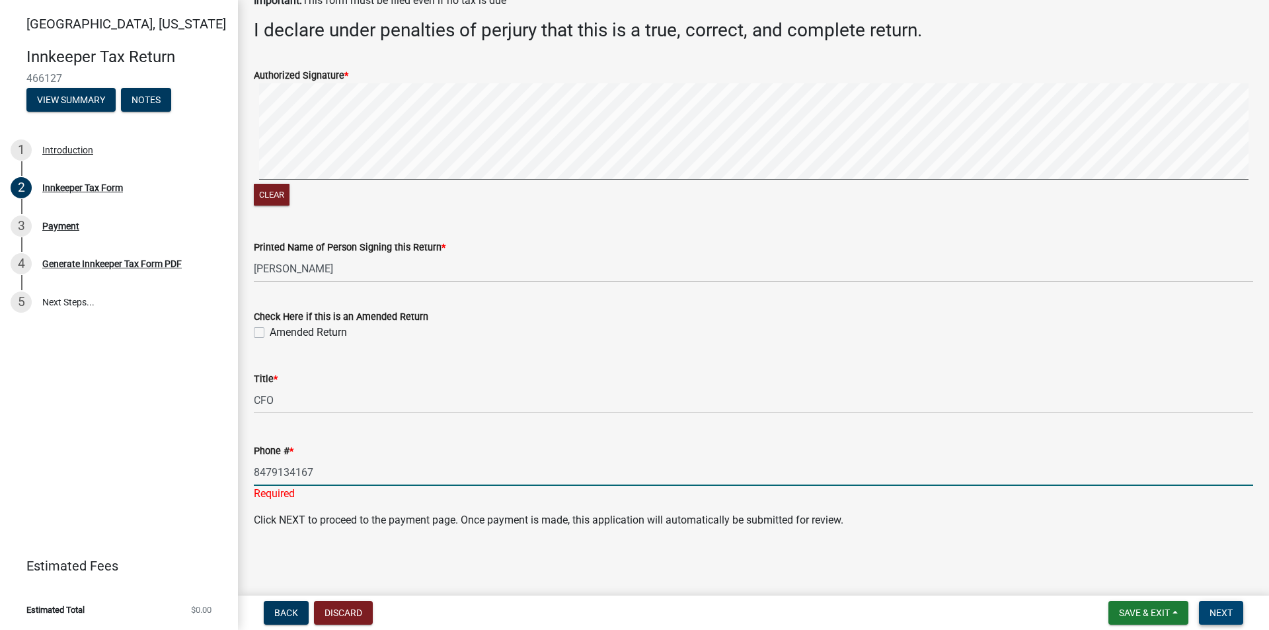
type input "8479134167"
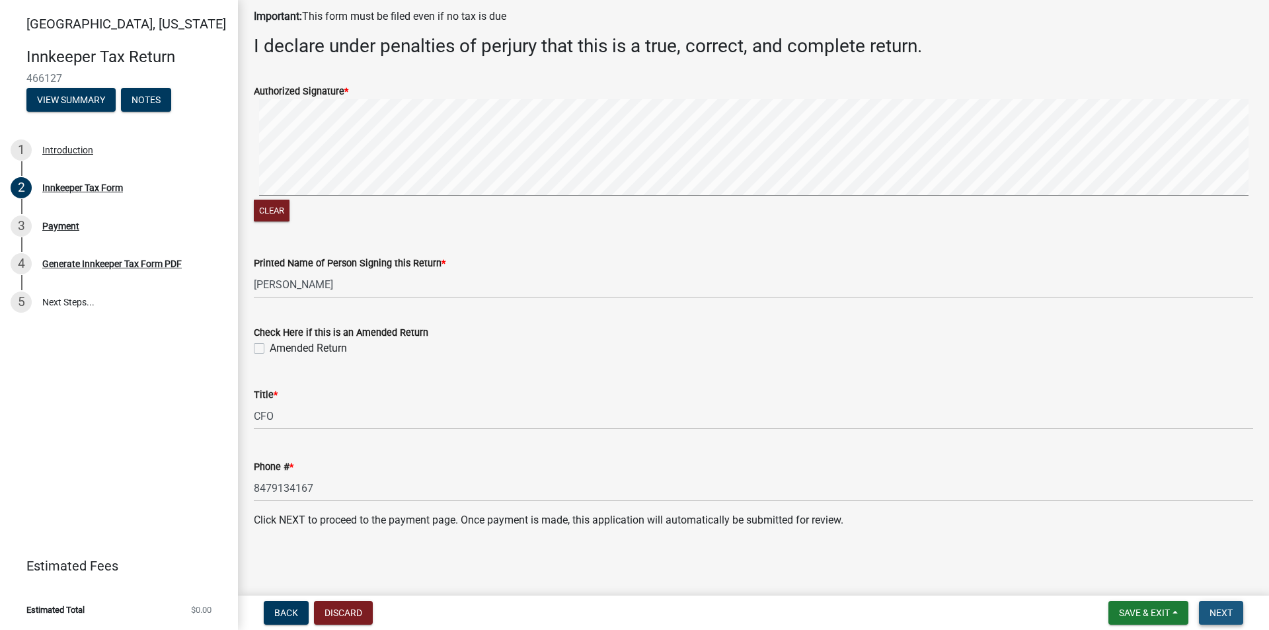
click at [1235, 605] on button "Next" at bounding box center [1221, 613] width 44 height 24
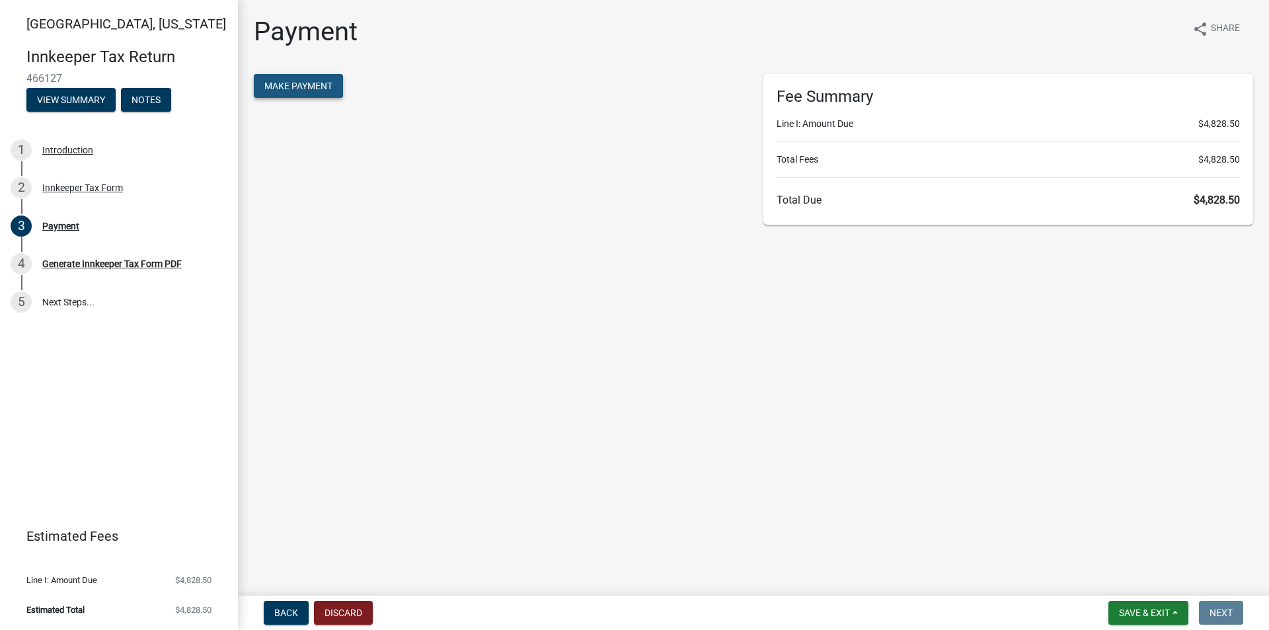
click at [303, 93] on button "Make Payment" at bounding box center [298, 86] width 89 height 24
